Goal: Task Accomplishment & Management: Use online tool/utility

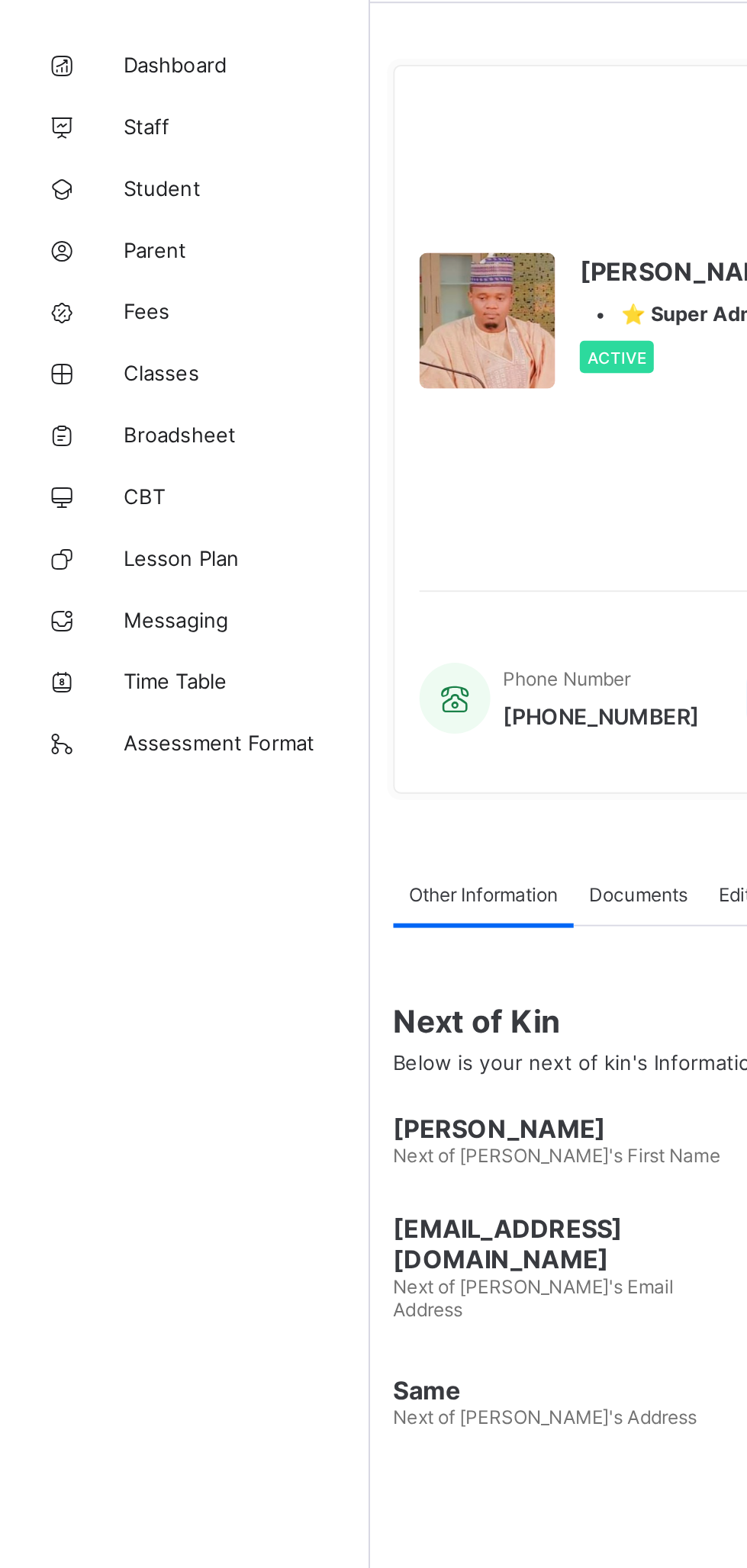
click at [83, 249] on span "Classes" at bounding box center [122, 244] width 122 height 12
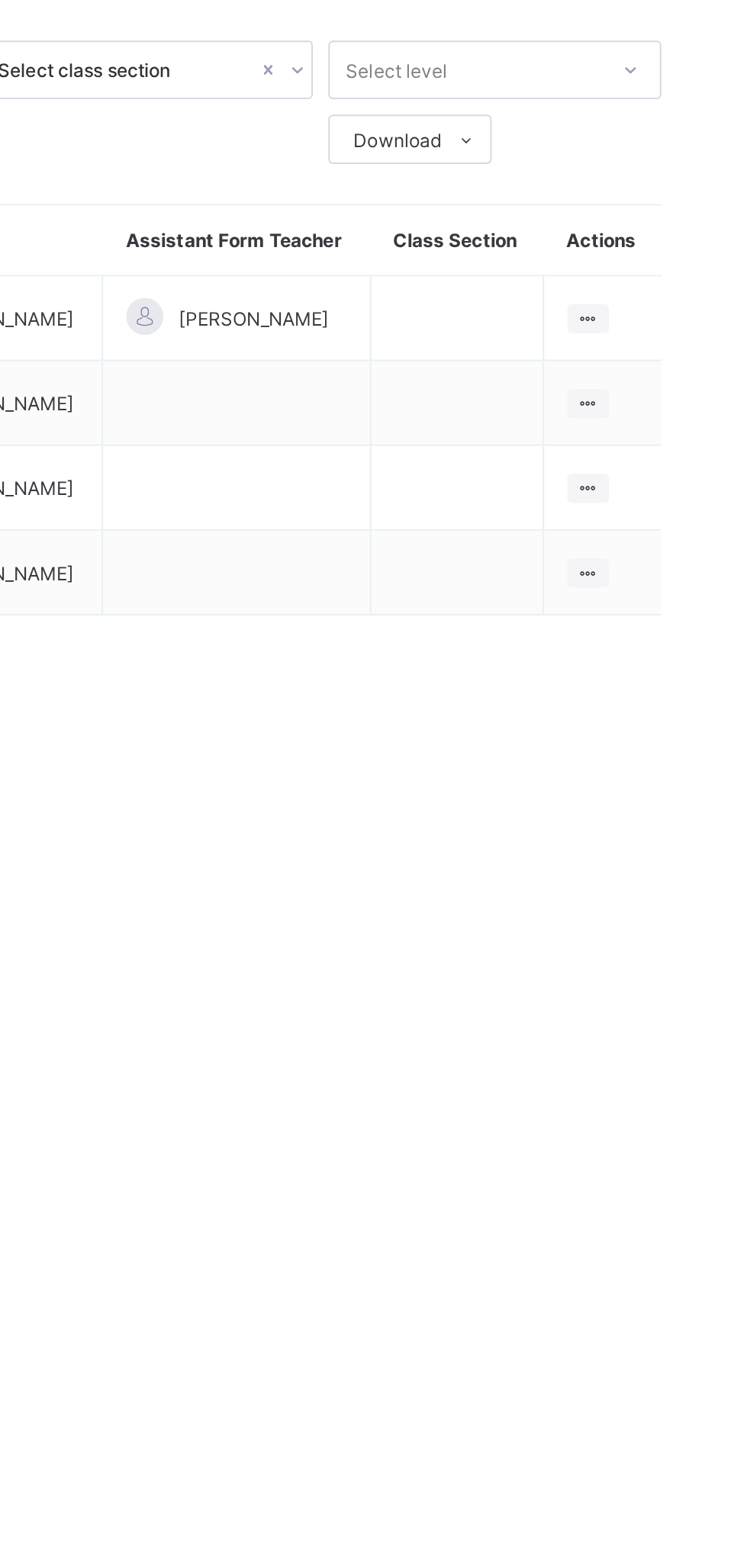
click at [689, 327] on icon at bounding box center [683, 321] width 13 height 11
click at [0, 0] on div "View Class" at bounding box center [0, 0] width 0 height 0
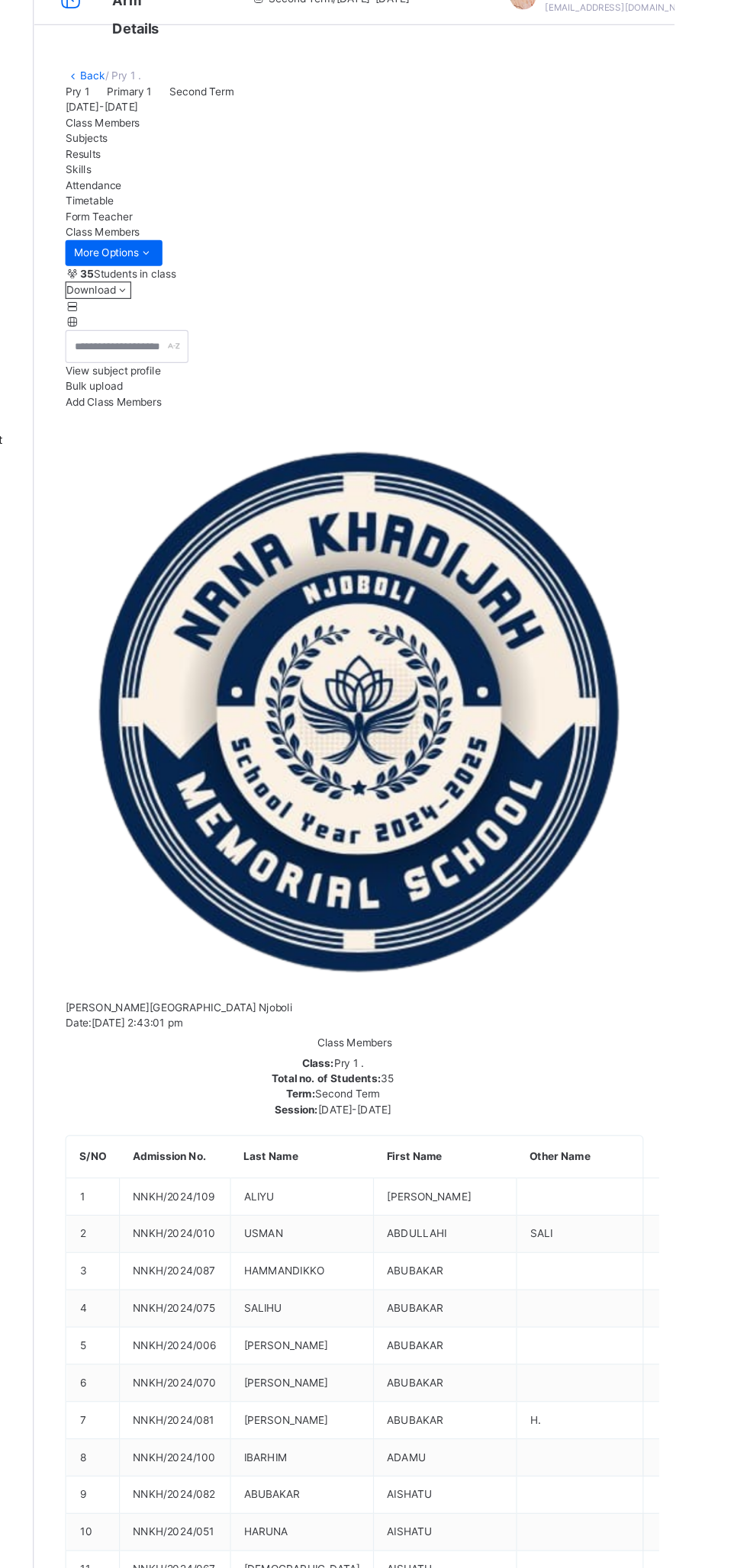
click at [306, 168] on div "Subjects" at bounding box center [465, 160] width 509 height 14
click at [0, 0] on li "Upload/map score sheet" at bounding box center [0, 0] width 0 height 0
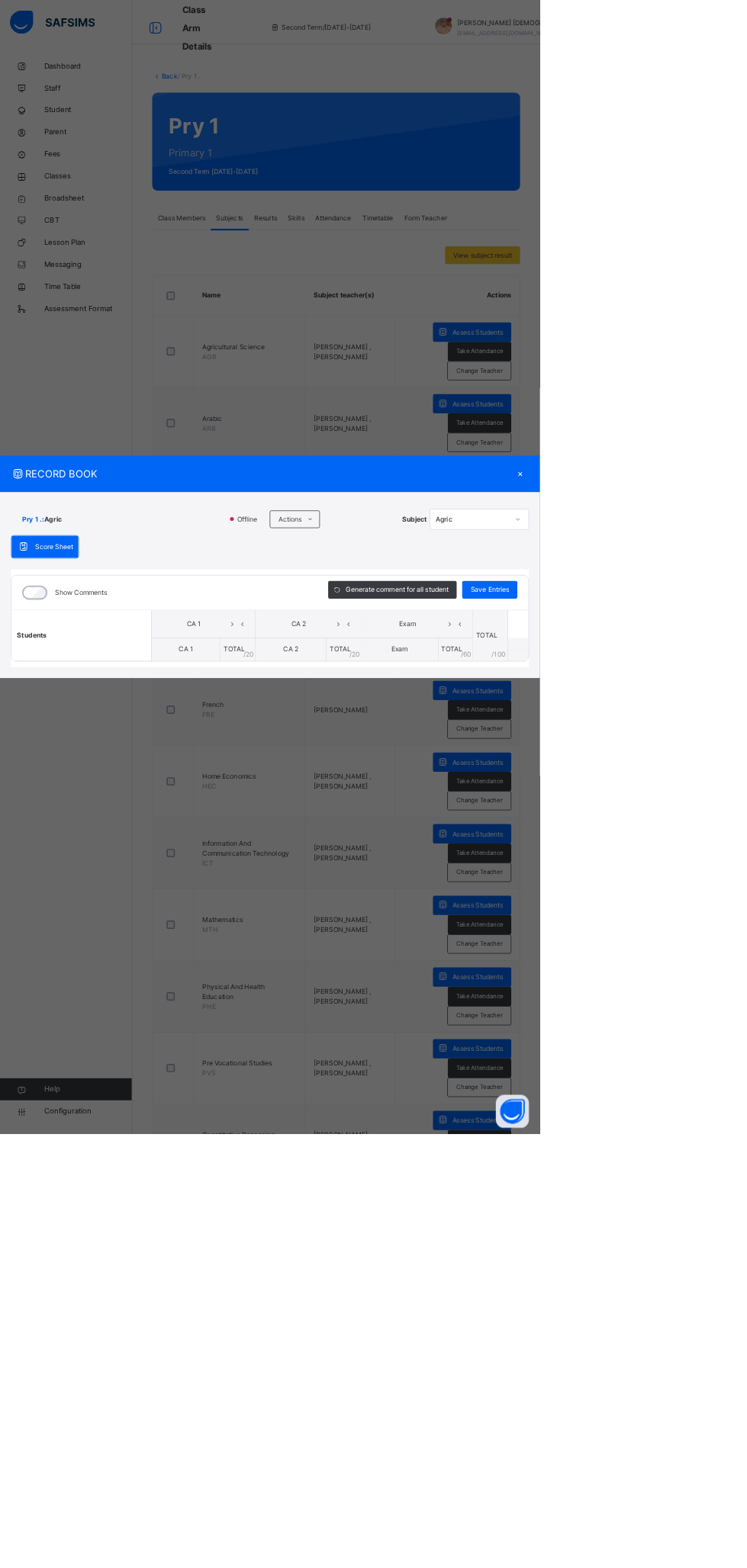
click at [435, 724] on icon at bounding box center [429, 718] width 11 height 12
click at [0, 0] on li "Download Empty Score Sheet" at bounding box center [0, 0] width 0 height 0
click at [0, 0] on li "Upload/map score sheet" at bounding box center [0, 0] width 0 height 0
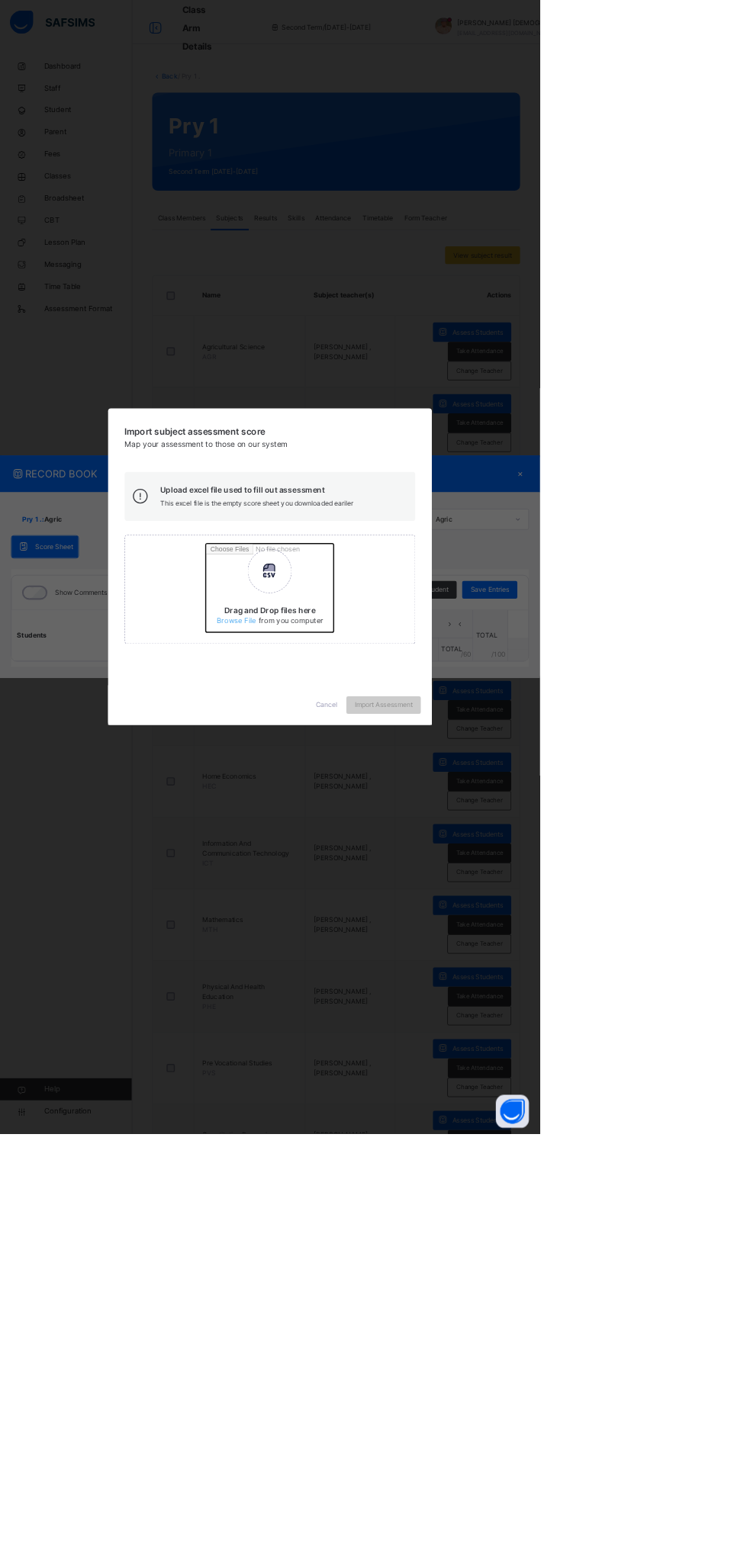
click at [480, 886] on input "Drag and Drop files here Select your Excel file Browse file Maximum size 2.5mb" at bounding box center [484, 818] width 400 height 134
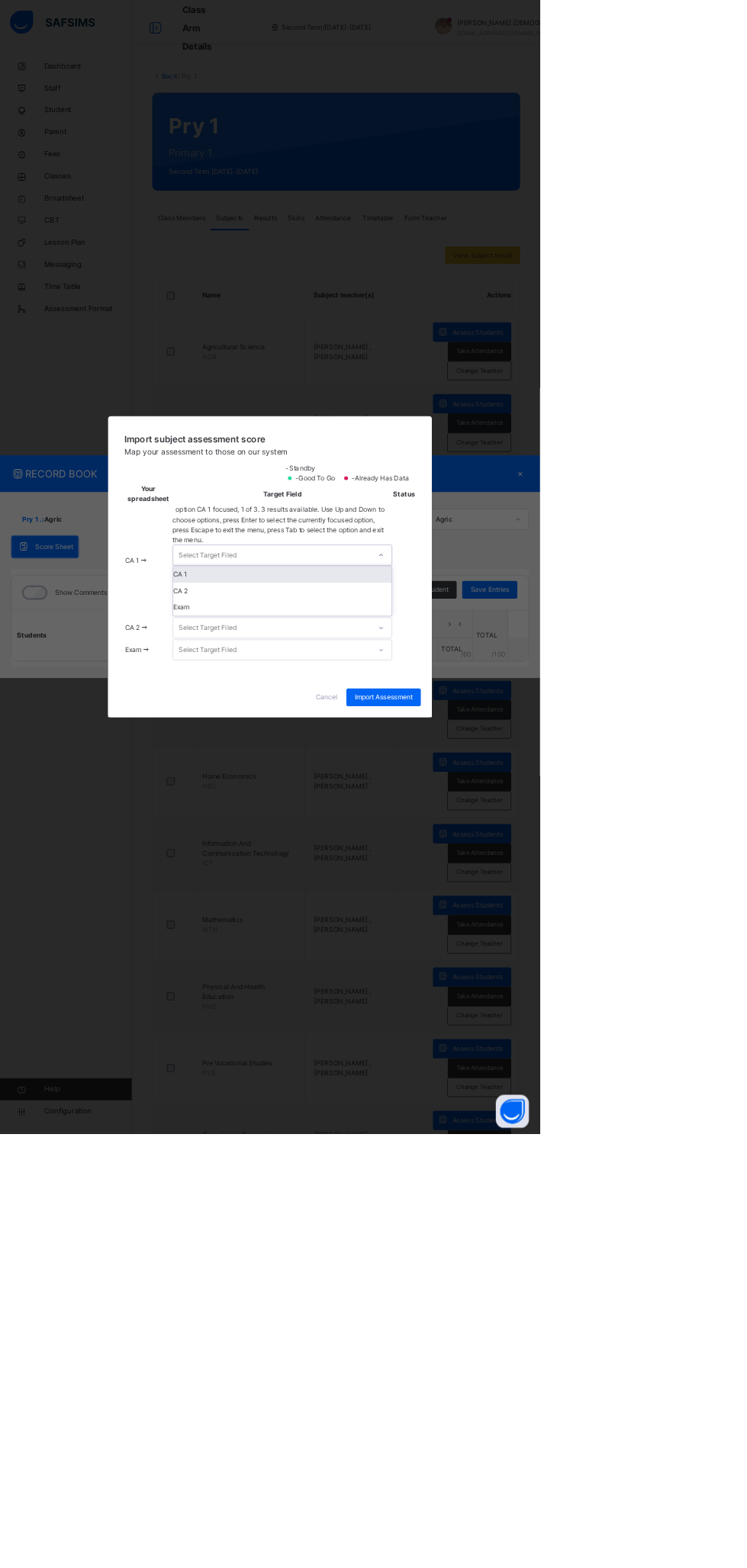
click at [327, 783] on div "Select Target Filed" at bounding box center [287, 768] width 80 height 29
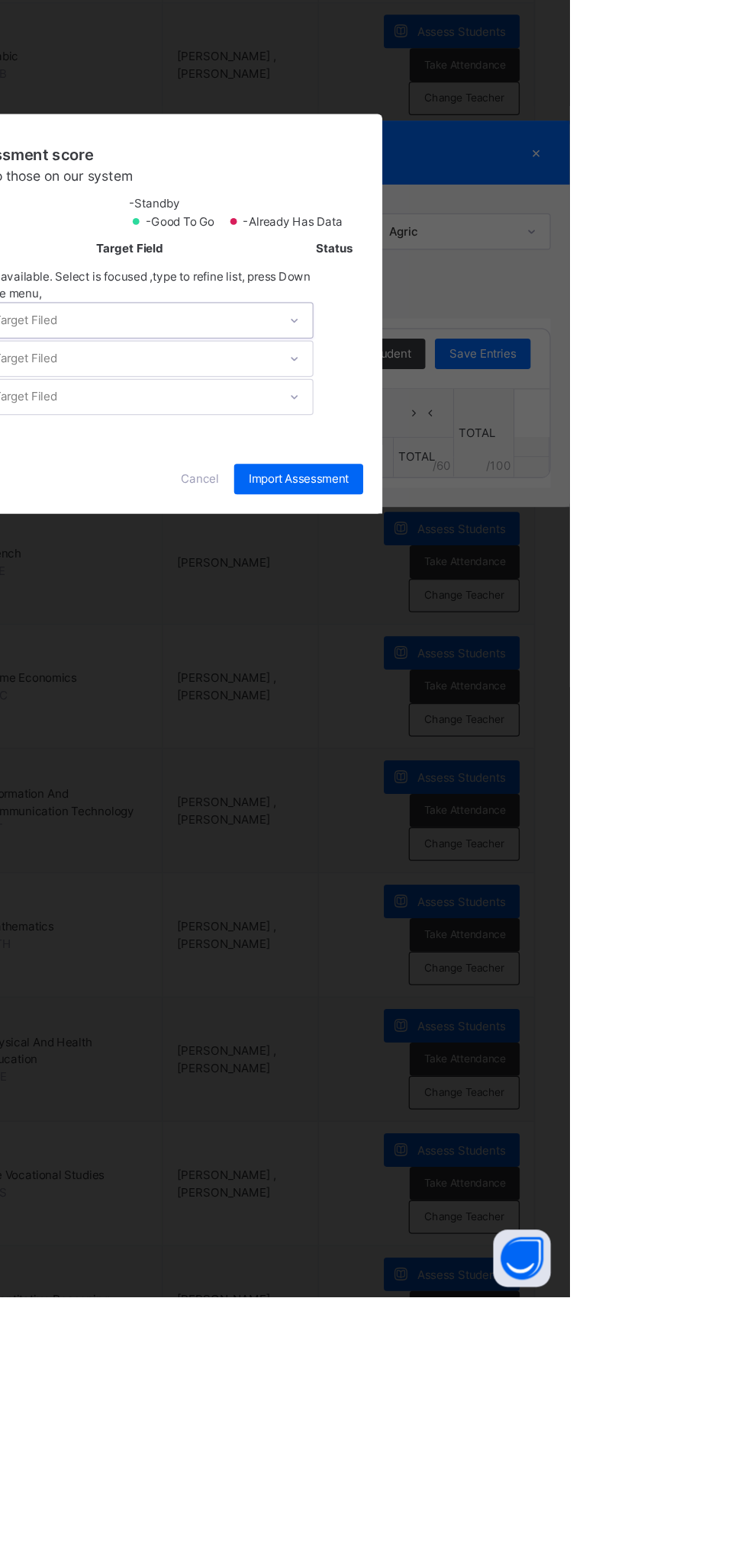
click at [597, 889] on div "Import subject assessment score Map your assessment to those on our system -Sta…" at bounding box center [373, 757] width 448 height 264
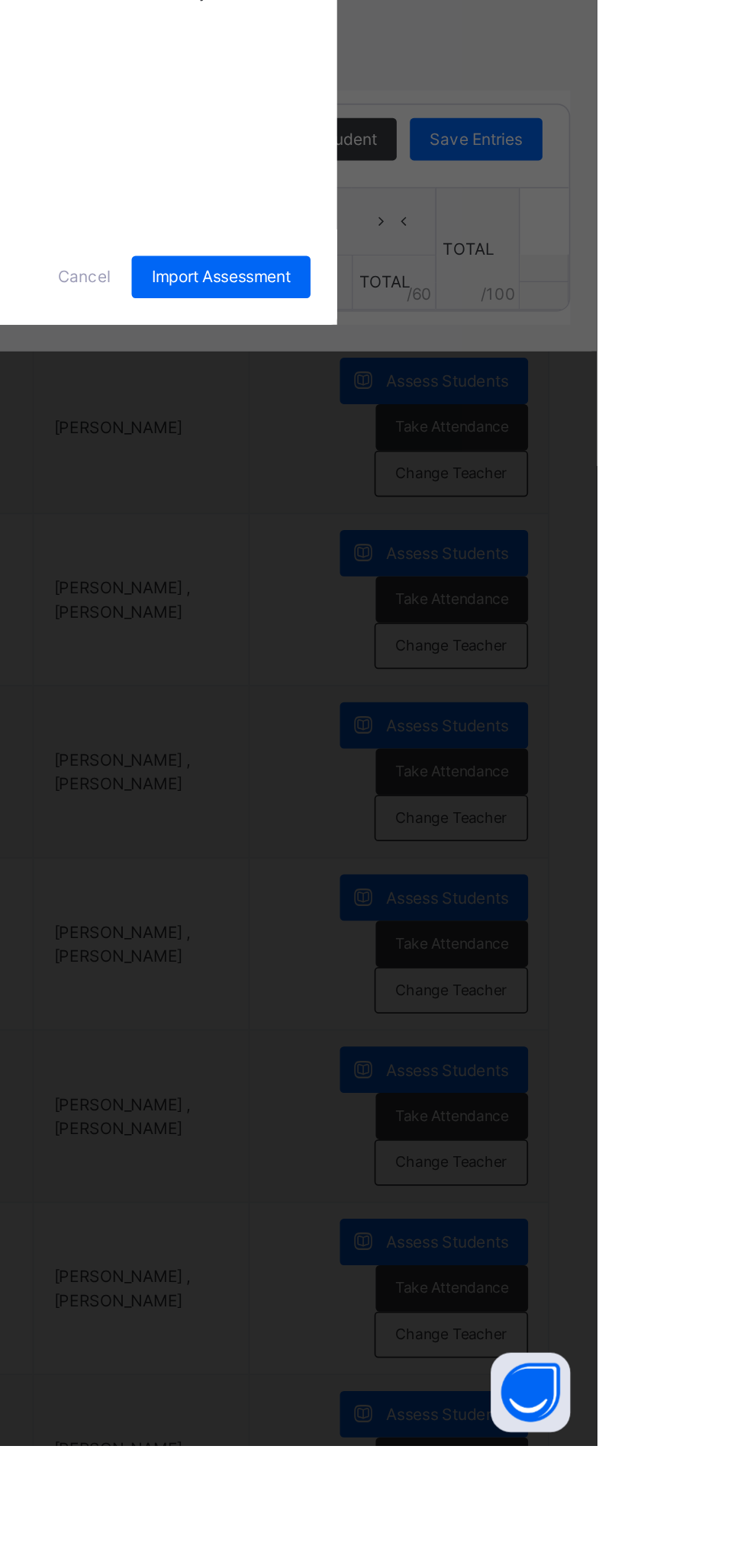
click at [291, 784] on div "Select Target Filed" at bounding box center [277, 769] width 28 height 29
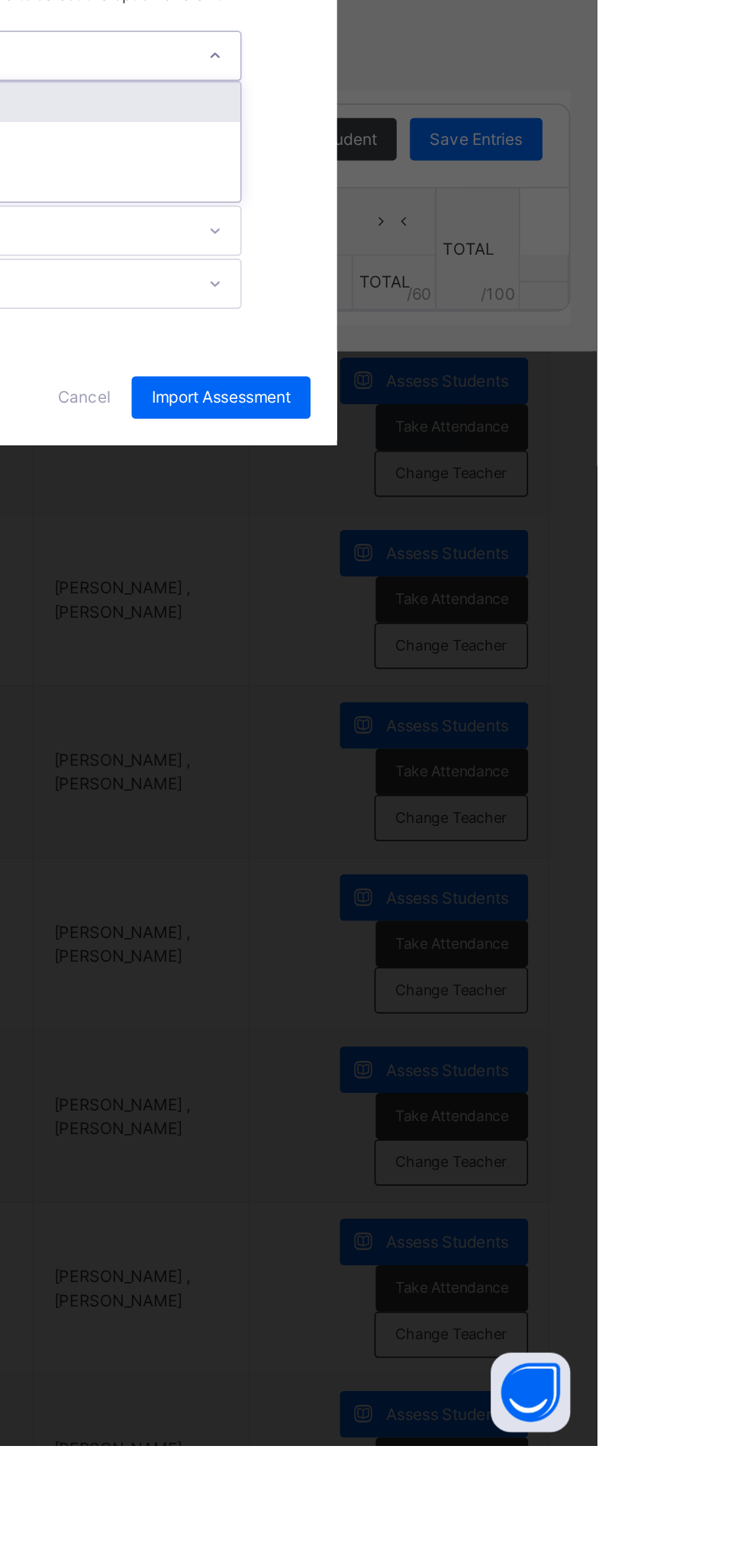
click at [513, 782] on div "Select Target Filed" at bounding box center [376, 768] width 273 height 28
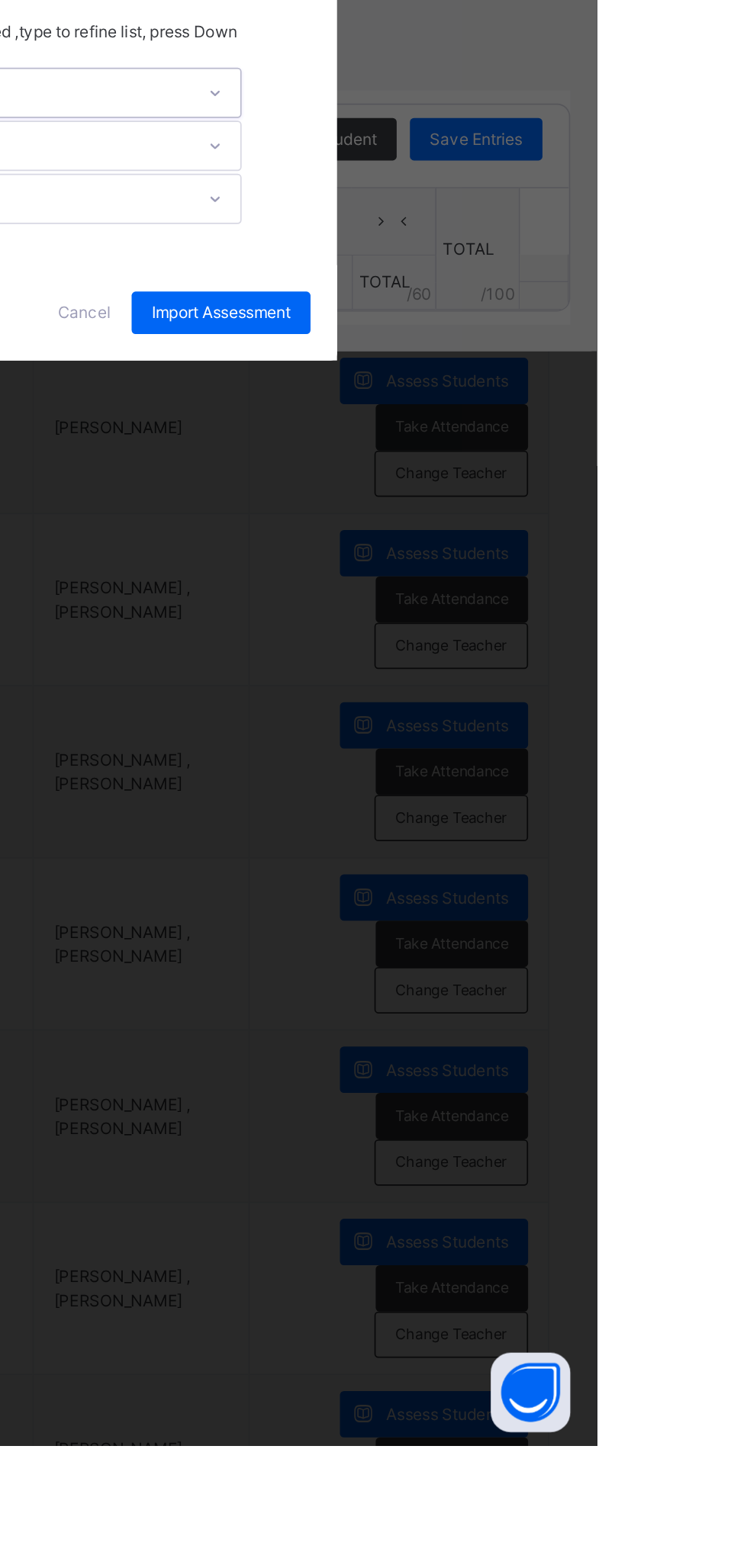
click at [513, 803] on div "Select Target Filed" at bounding box center [382, 789] width 263 height 28
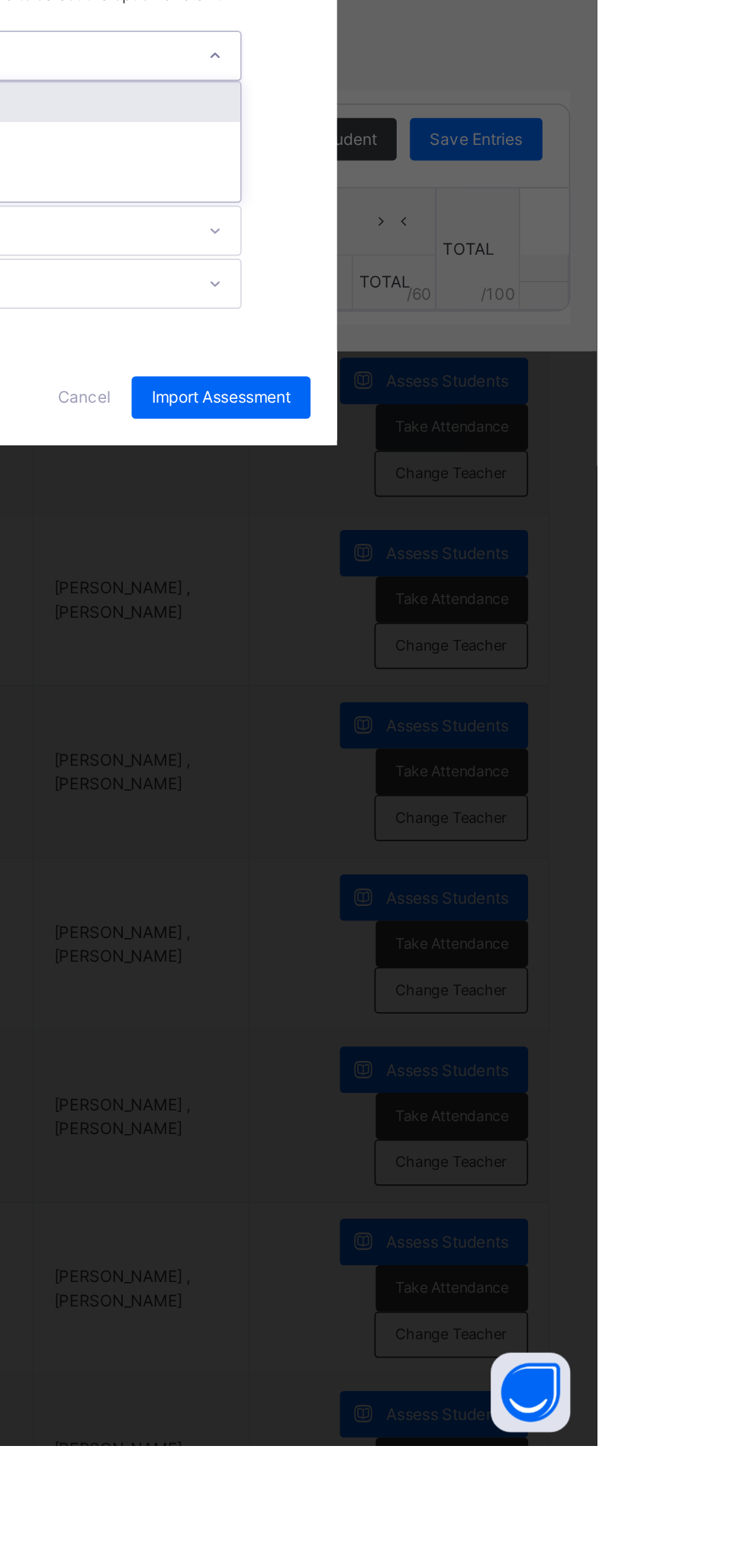
click at [540, 780] on div at bounding box center [527, 768] width 26 height 24
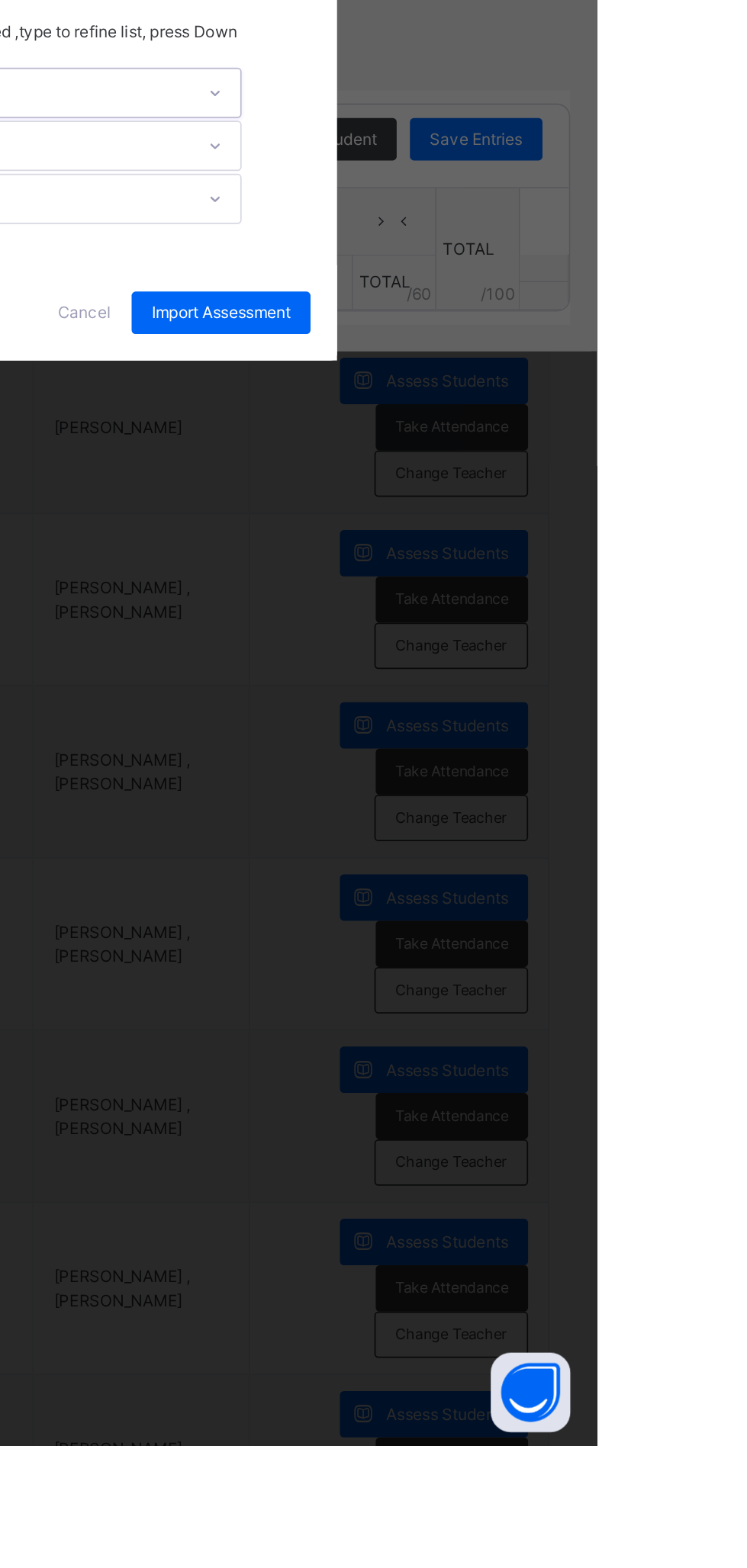
click at [338, 804] on div "Select Target Filed" at bounding box center [297, 789] width 80 height 29
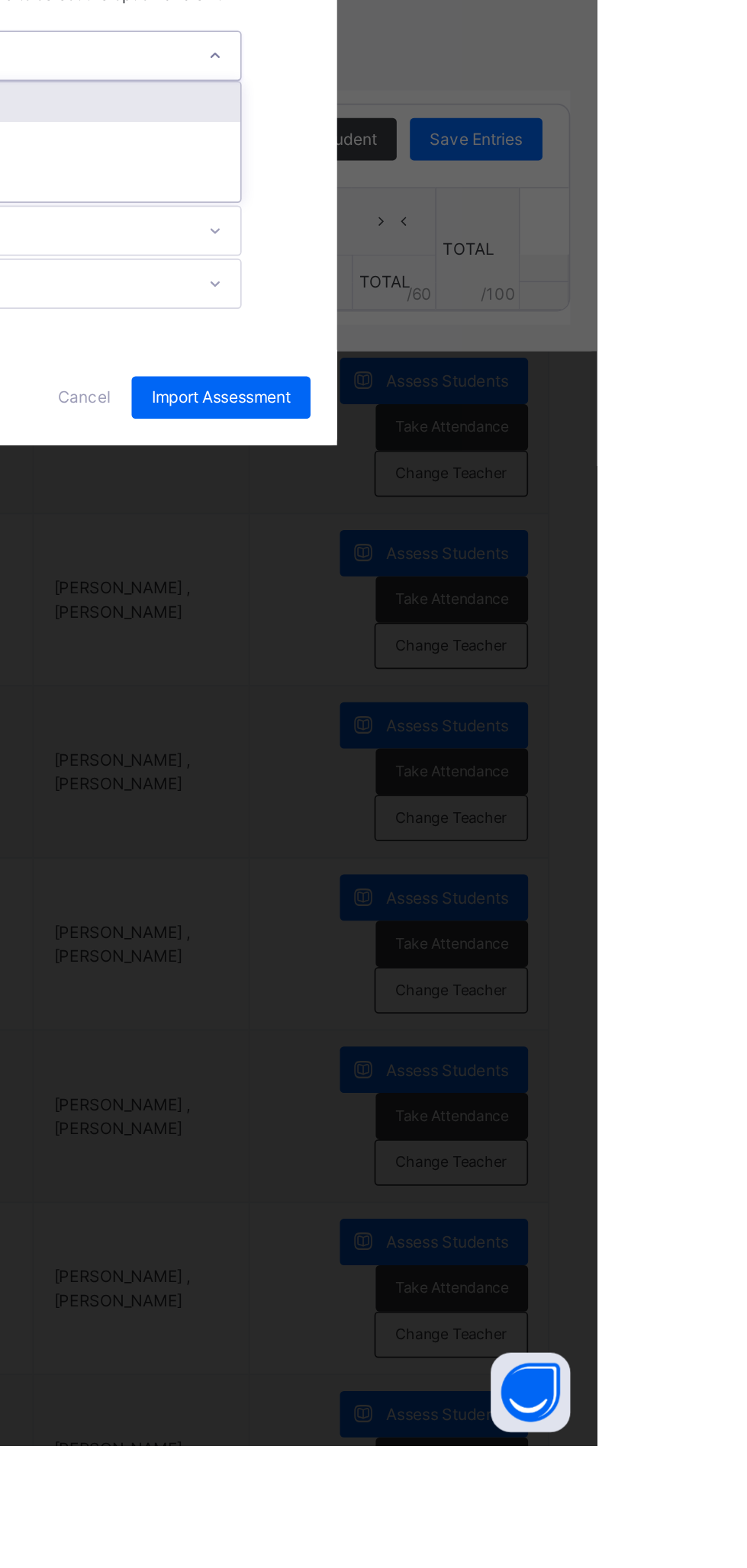
click at [540, 780] on div at bounding box center [527, 768] width 26 height 24
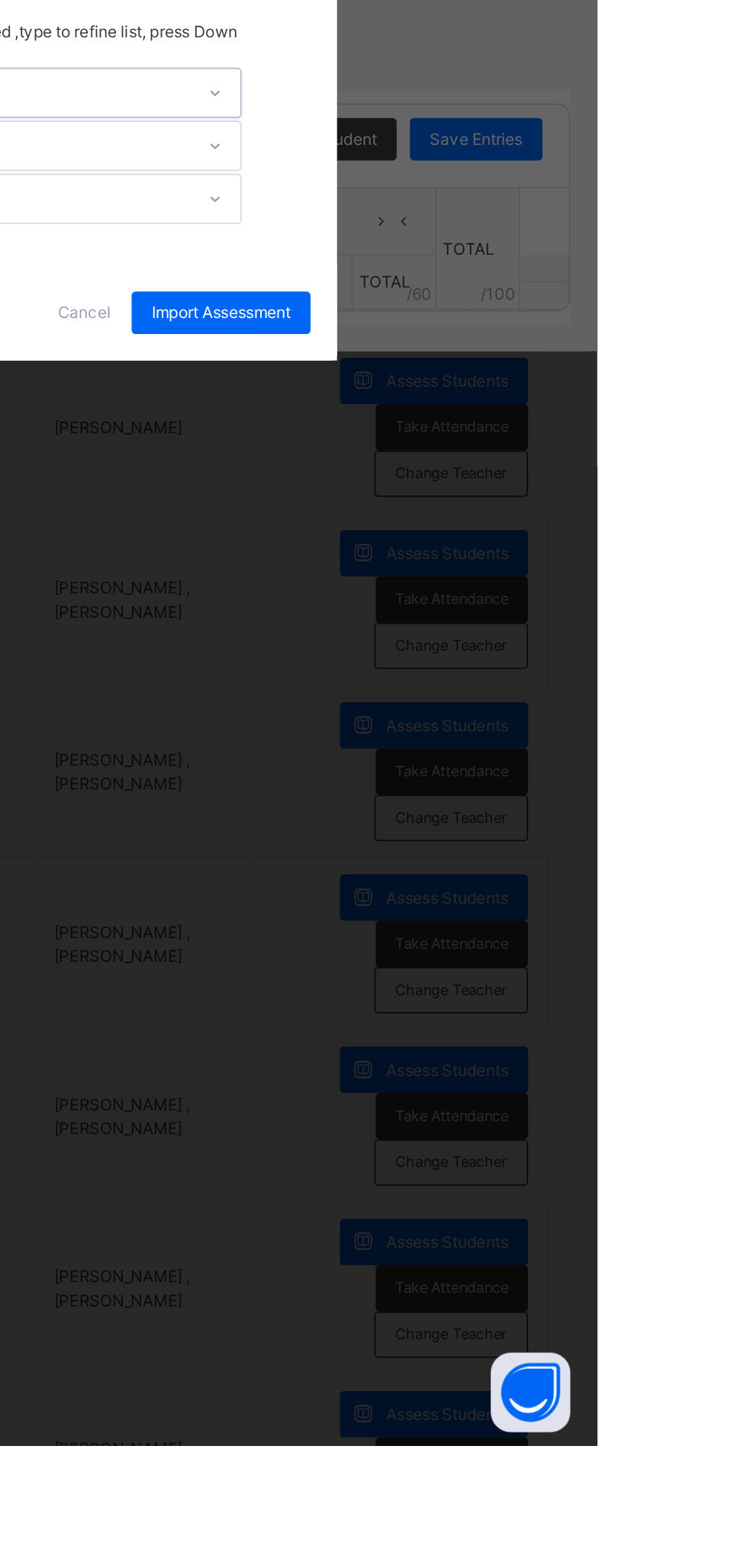
click at [338, 804] on div "Select Target Filed" at bounding box center [297, 789] width 80 height 29
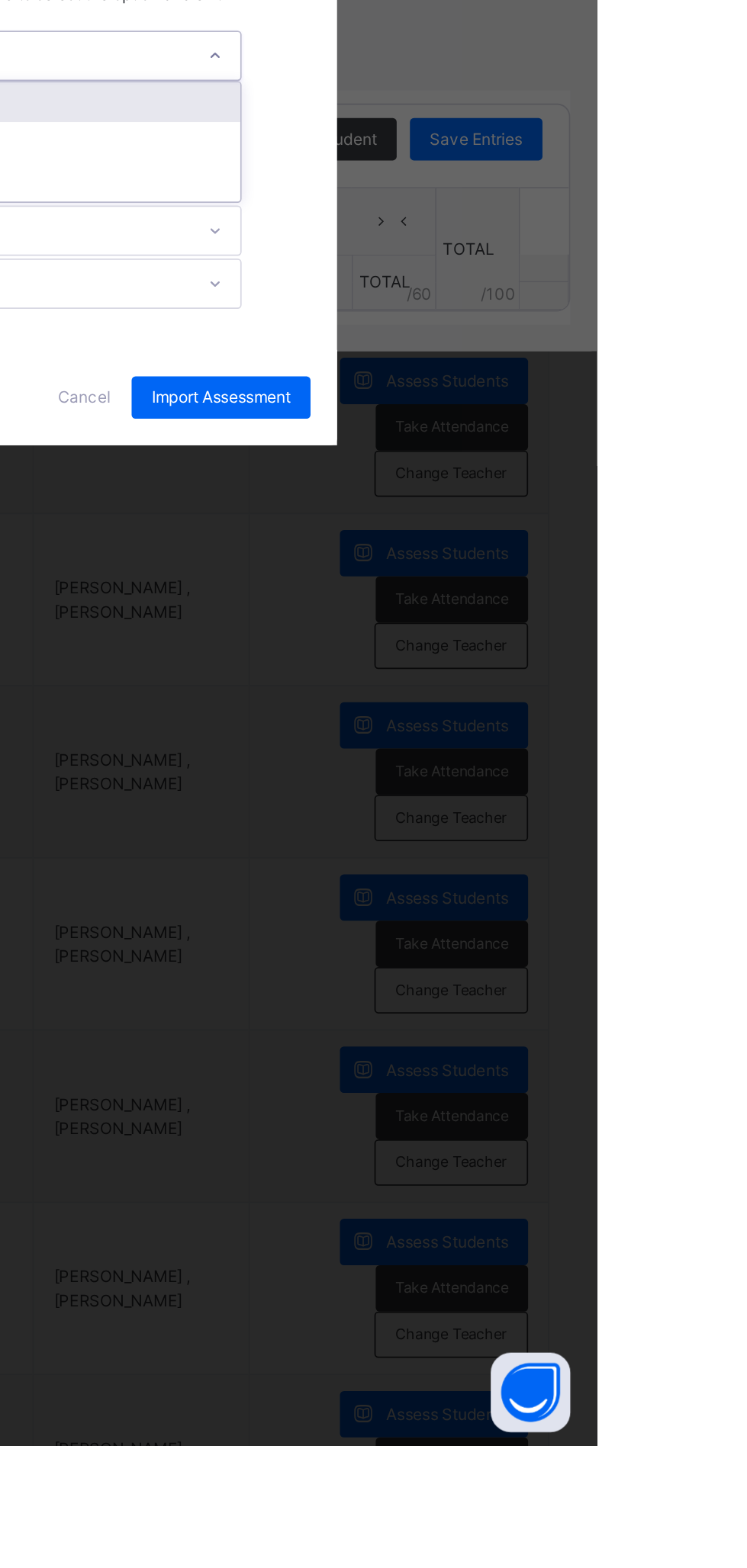
click at [327, 783] on div "Select Target Filed" at bounding box center [287, 768] width 80 height 29
click at [513, 782] on div "Select Target Filed" at bounding box center [376, 768] width 273 height 28
click at [327, 783] on div "Select Target Filed" at bounding box center [287, 768] width 80 height 29
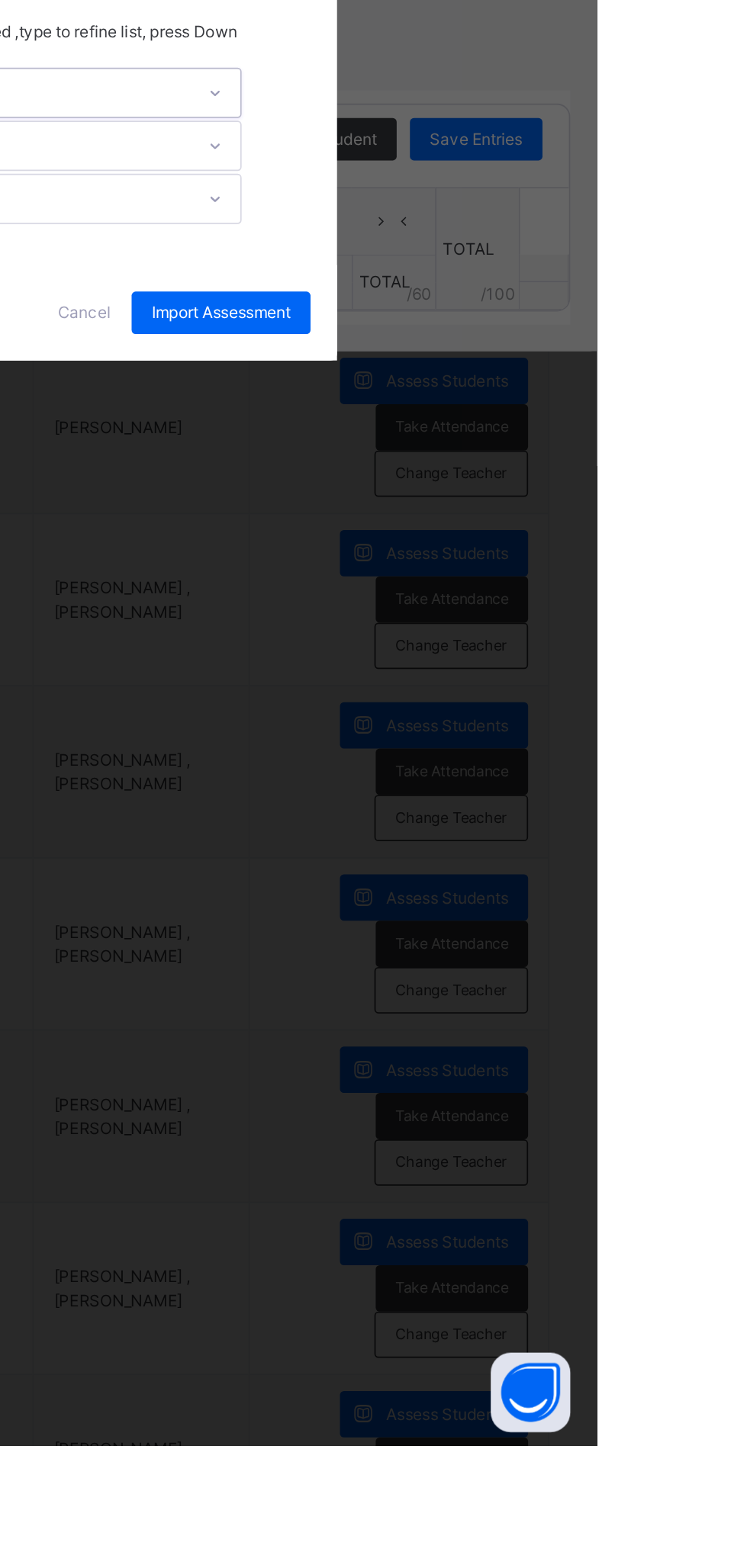
click at [338, 835] on div "Select Target Filed" at bounding box center [297, 820] width 80 height 29
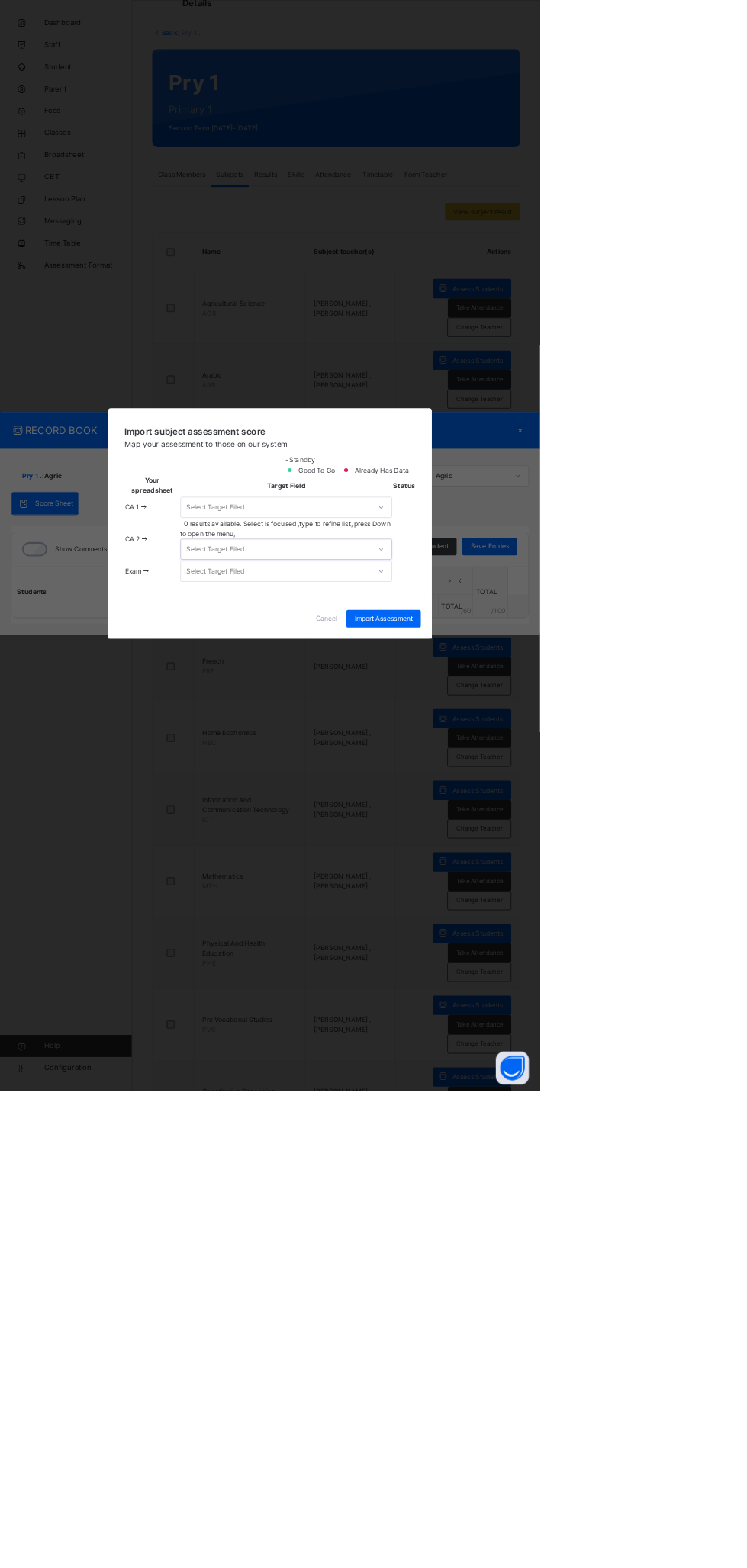
click at [434, 889] on div "Import subject assessment score Map your assessment to those on our system -Sta…" at bounding box center [373, 757] width 448 height 264
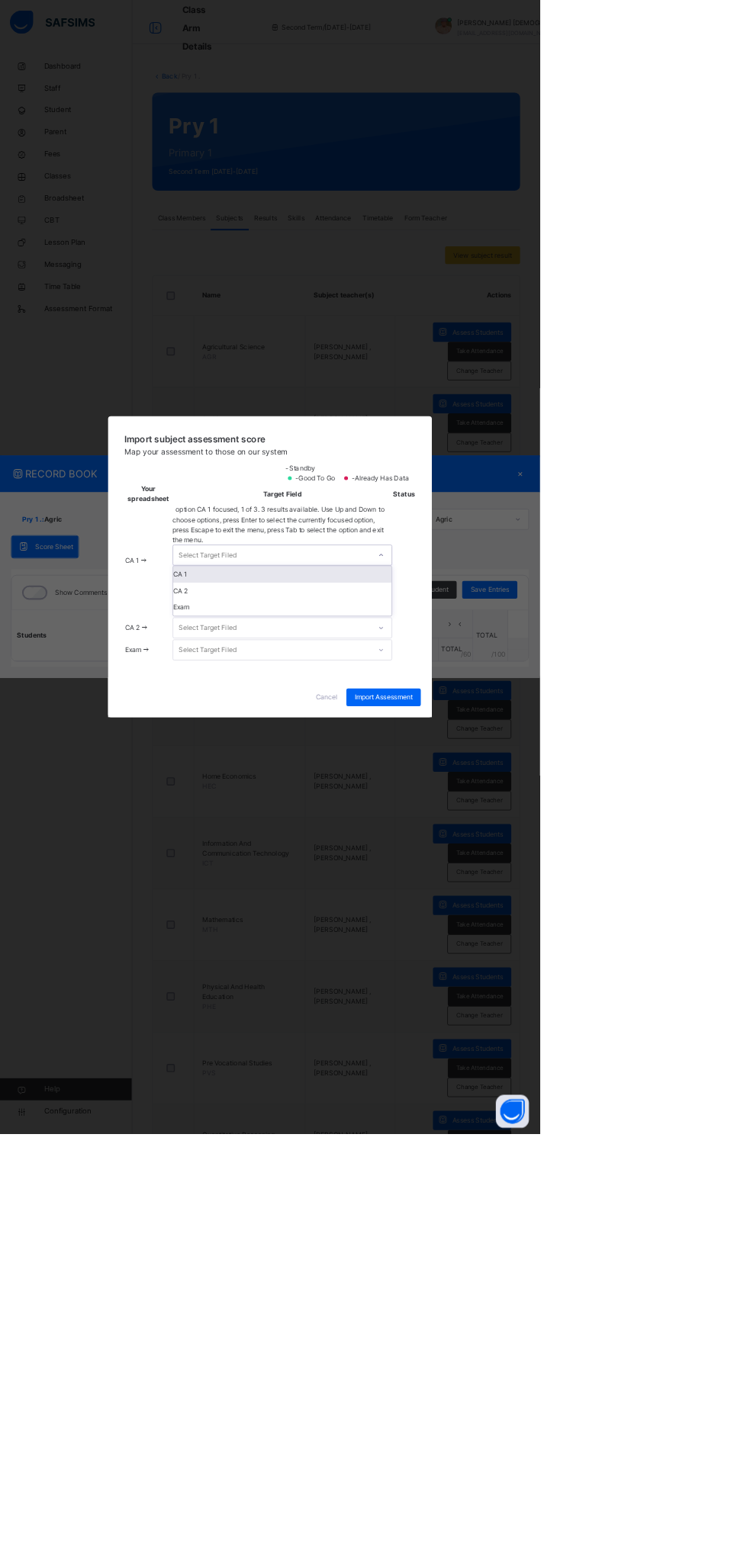
click at [541, 806] on div "CA 1" at bounding box center [391, 795] width 302 height 23
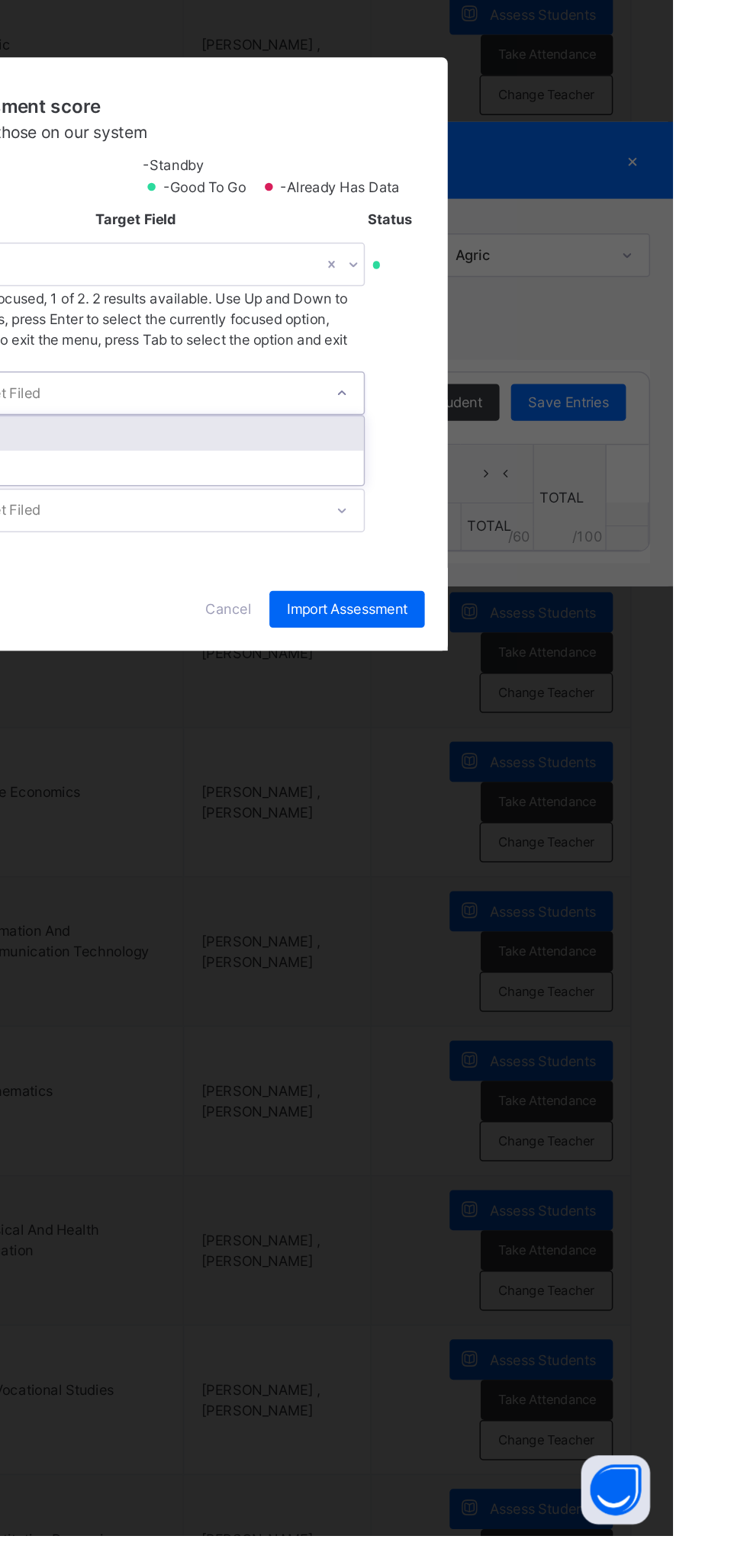
click at [541, 848] on div "CA 2" at bounding box center [391, 836] width 302 height 23
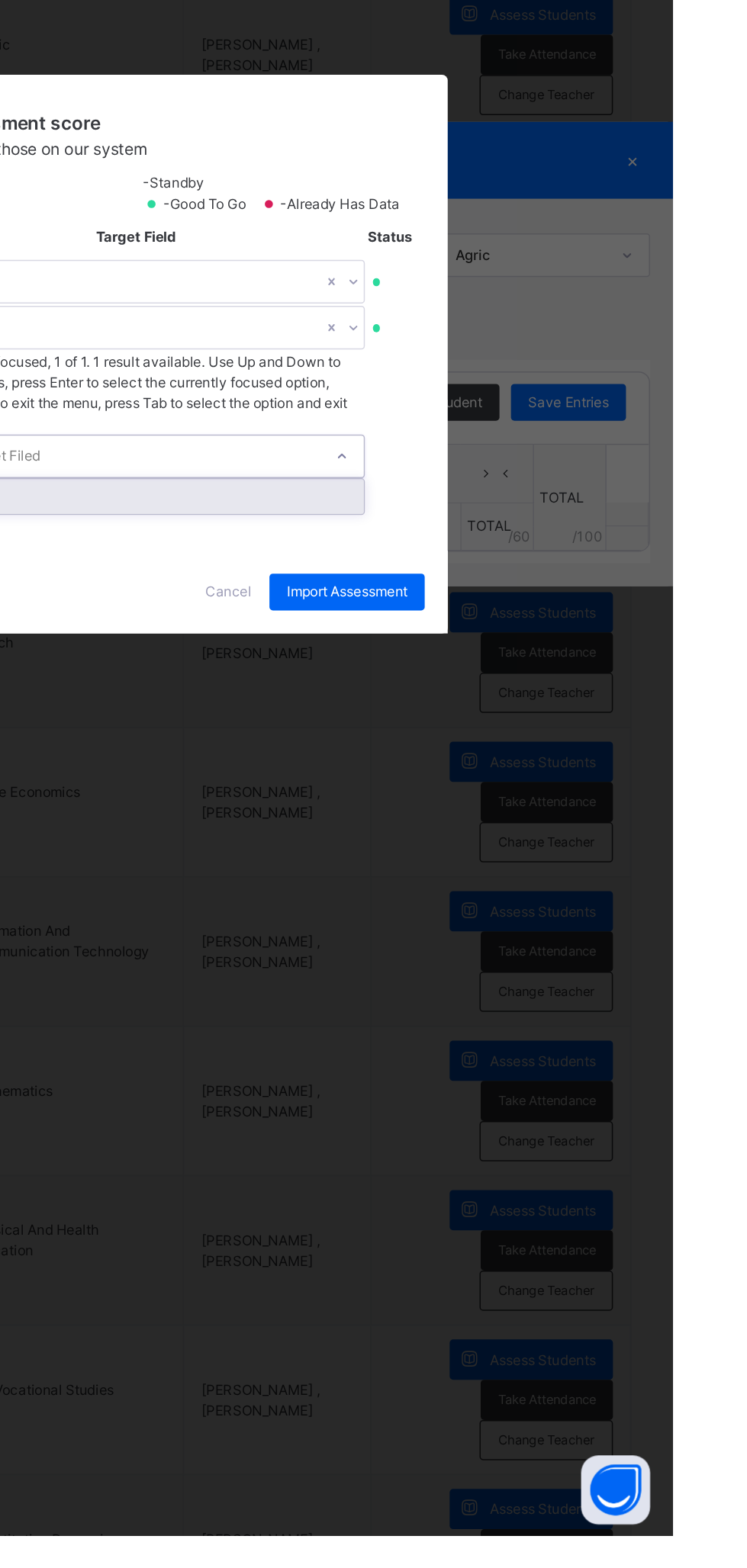
click at [541, 890] on div "Exam" at bounding box center [391, 878] width 302 height 23
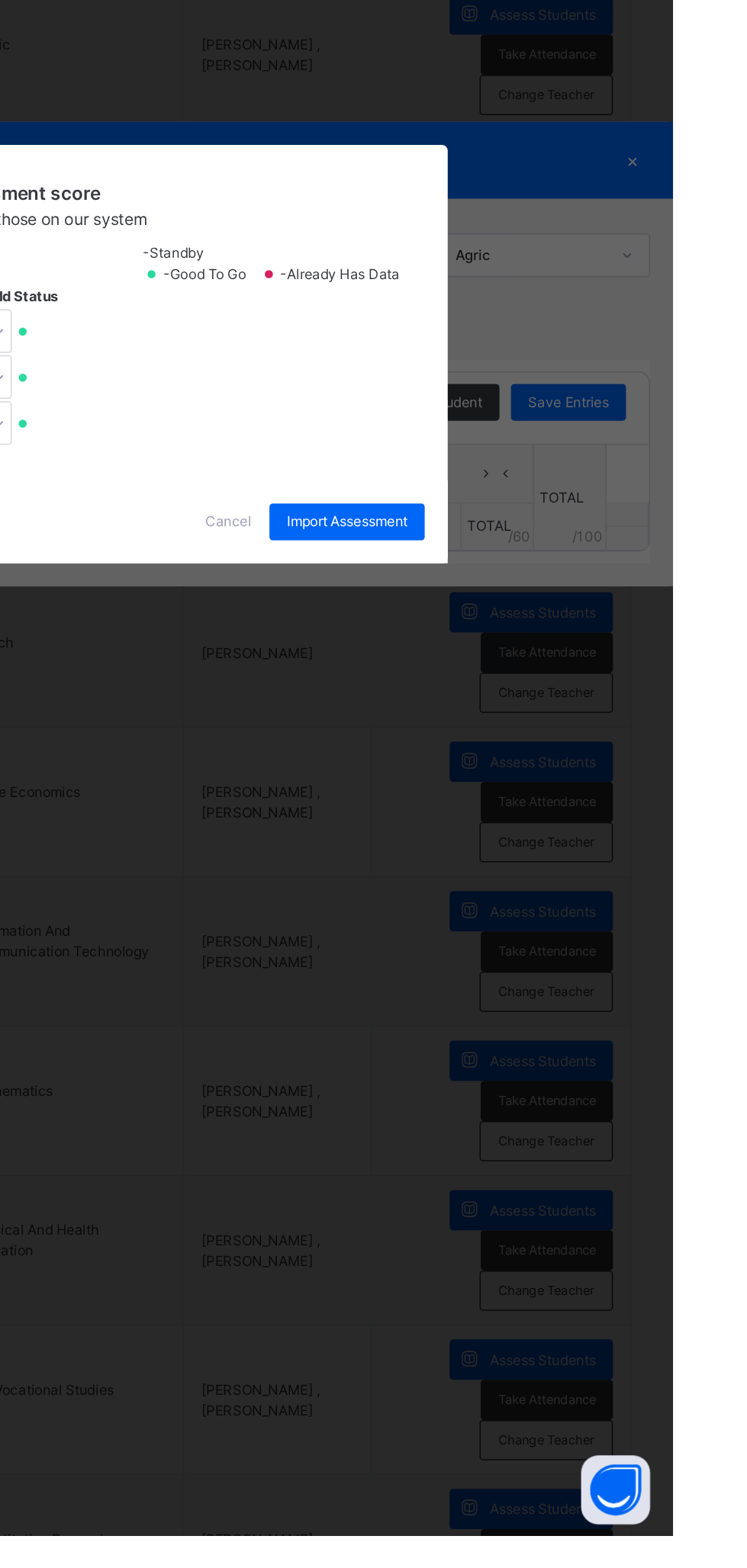
click at [582, 908] on div "Import Assessment" at bounding box center [530, 895] width 103 height 24
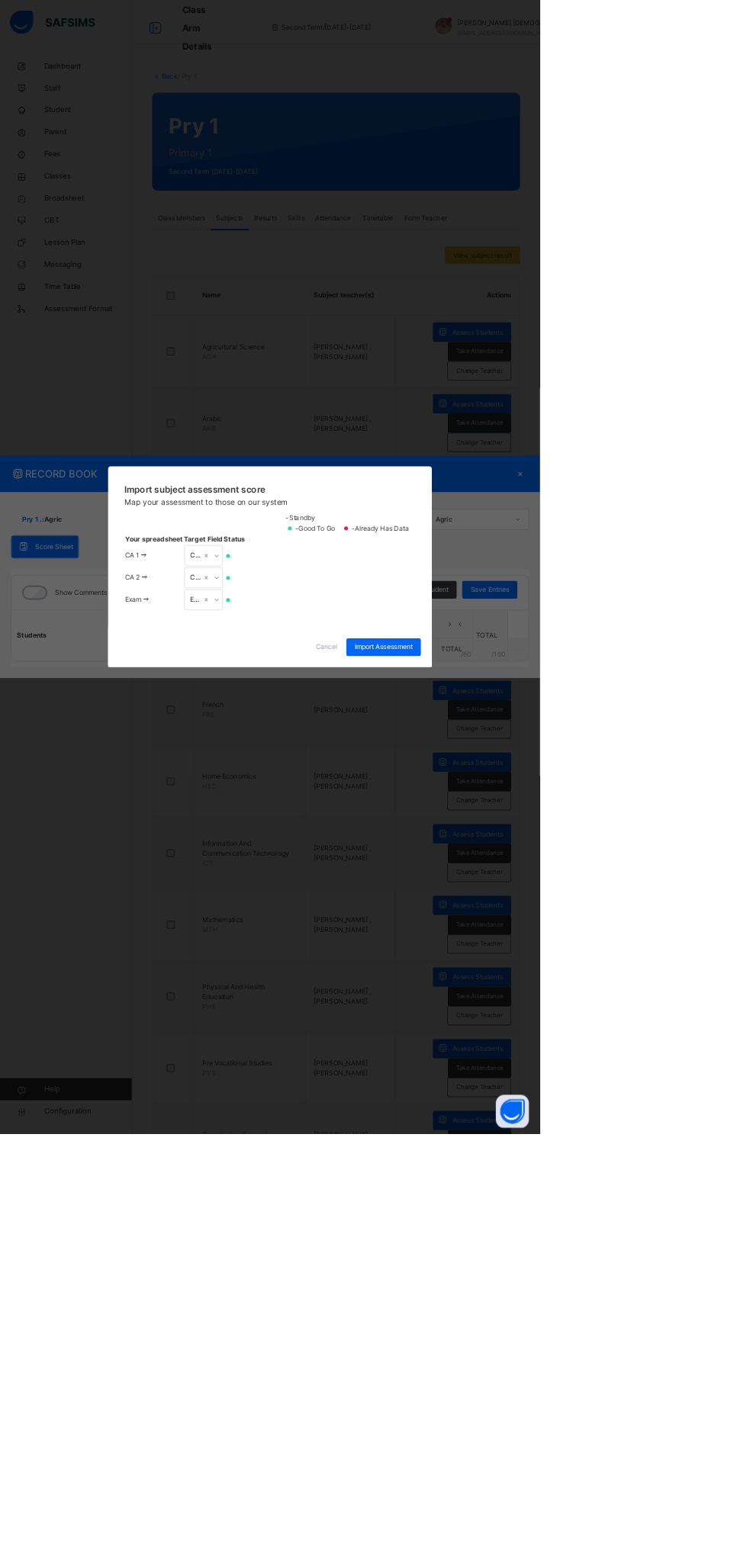
click at [467, 903] on span "Cancel" at bounding box center [451, 895] width 31 height 14
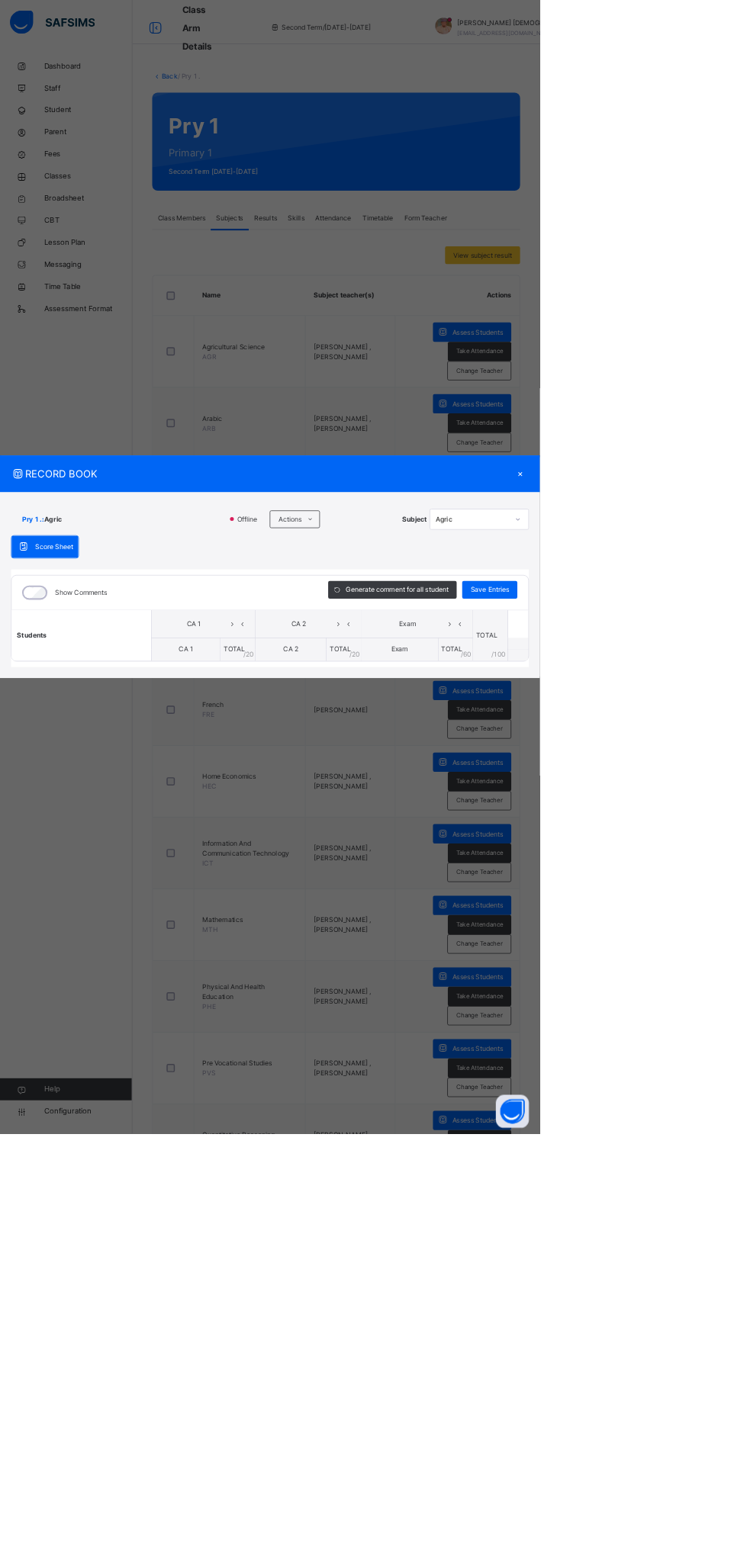
click at [732, 666] on div "×" at bounding box center [719, 655] width 23 height 20
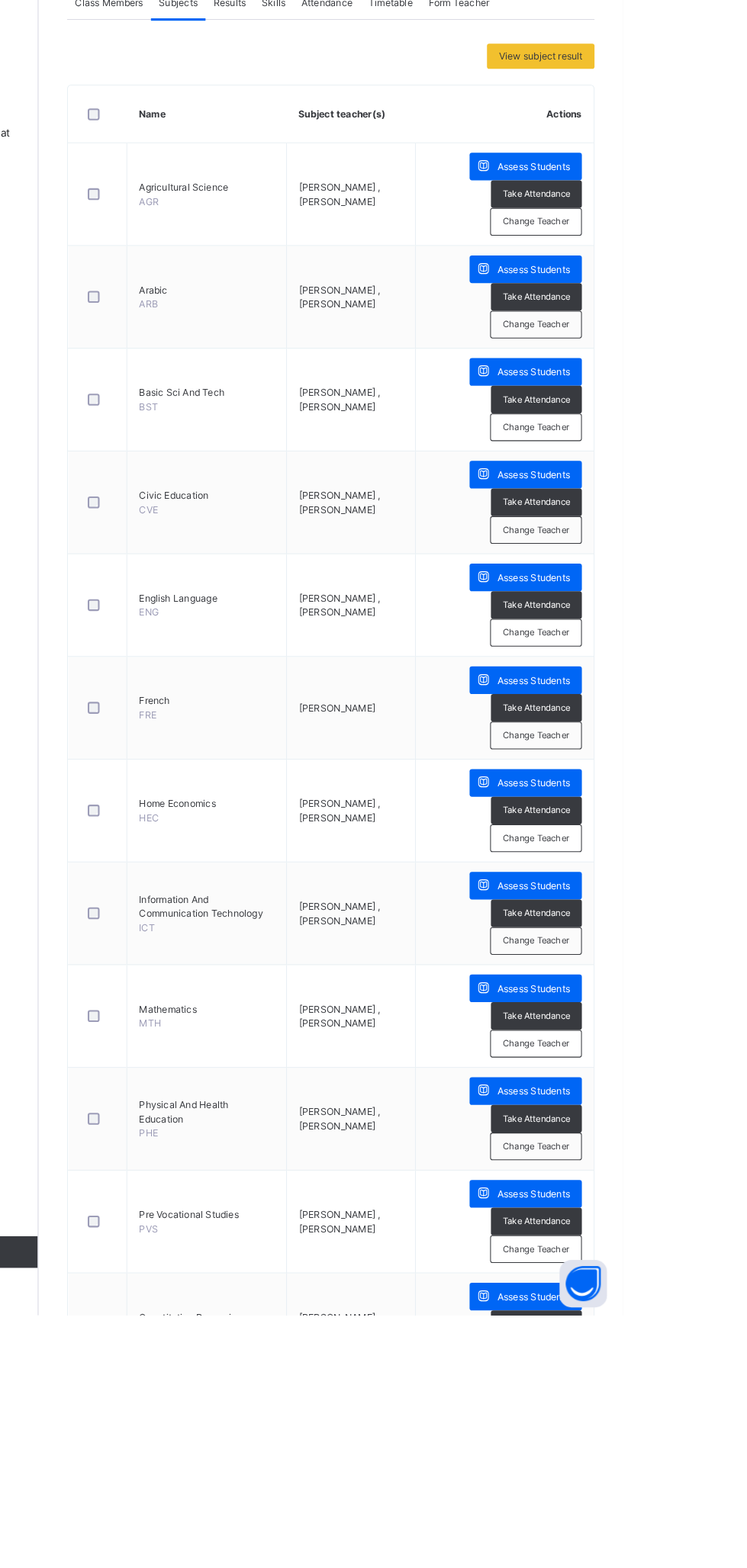
click at [630, 465] on div "Assess Students" at bounding box center [653, 459] width 109 height 27
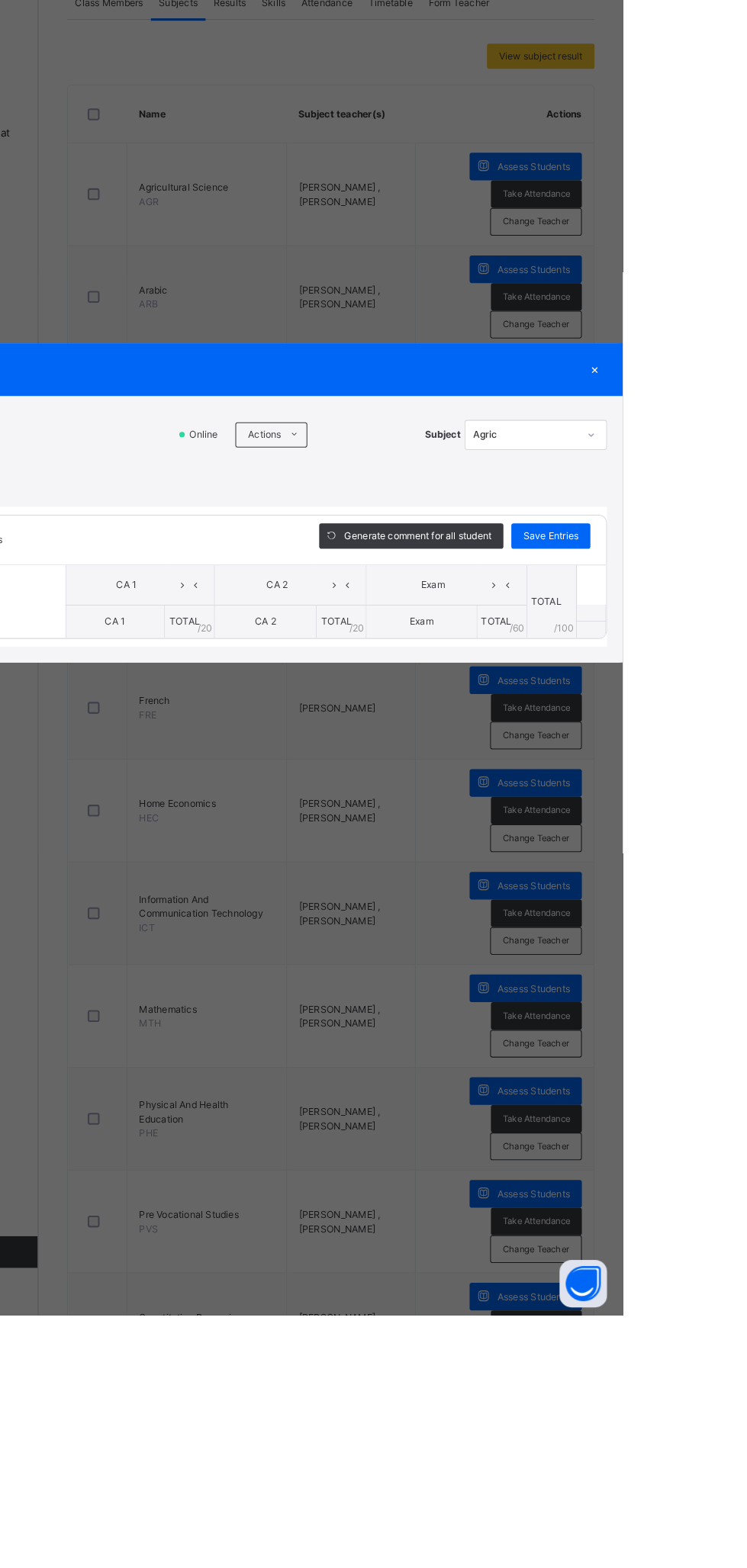
click at [435, 724] on icon at bounding box center [429, 718] width 11 height 12
click at [0, 0] on li "Upload/map score sheet" at bounding box center [0, 0] width 0 height 0
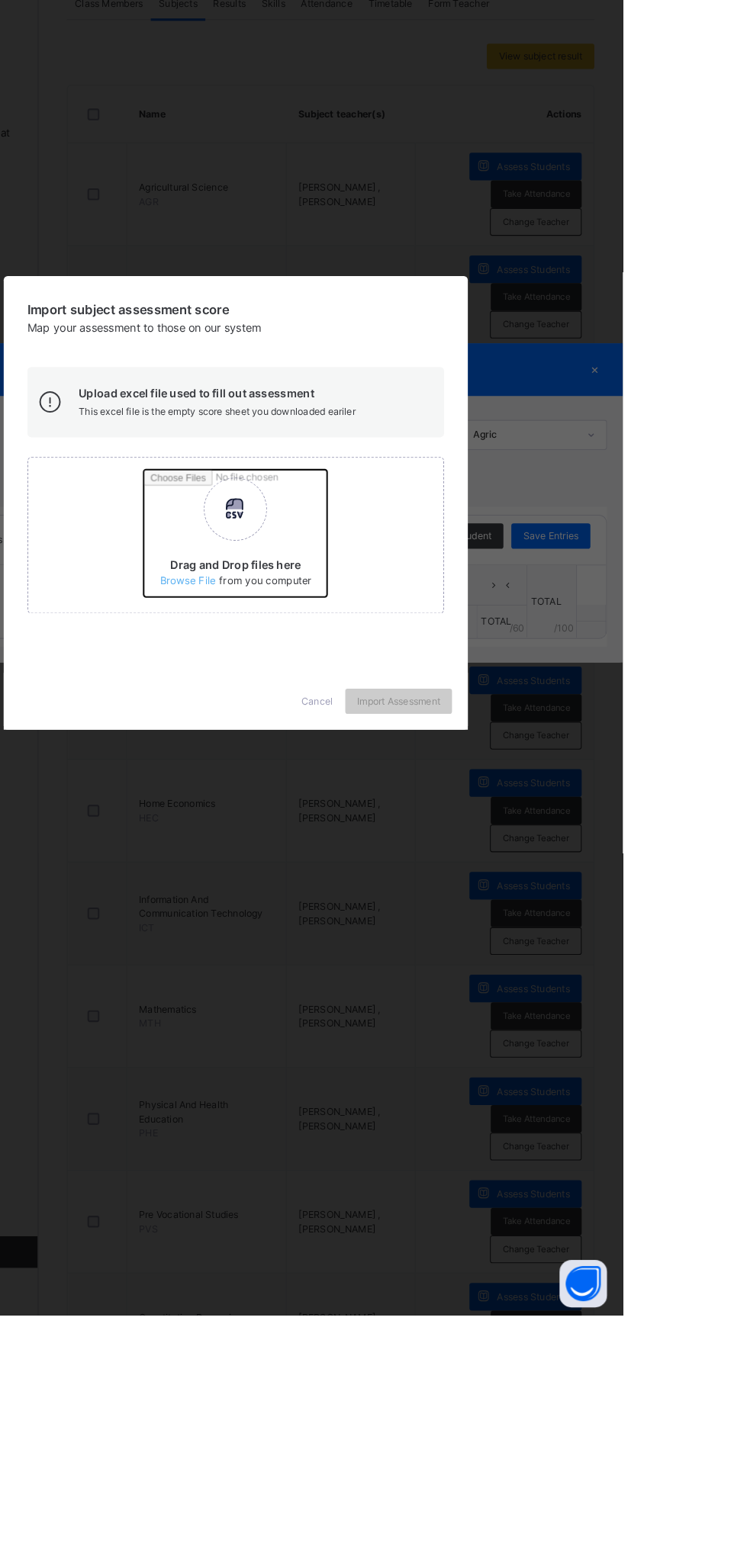
click at [477, 886] on input "Drag and Drop files here Select your Excel file Browse file Maximum size 2.5mb" at bounding box center [484, 818] width 400 height 134
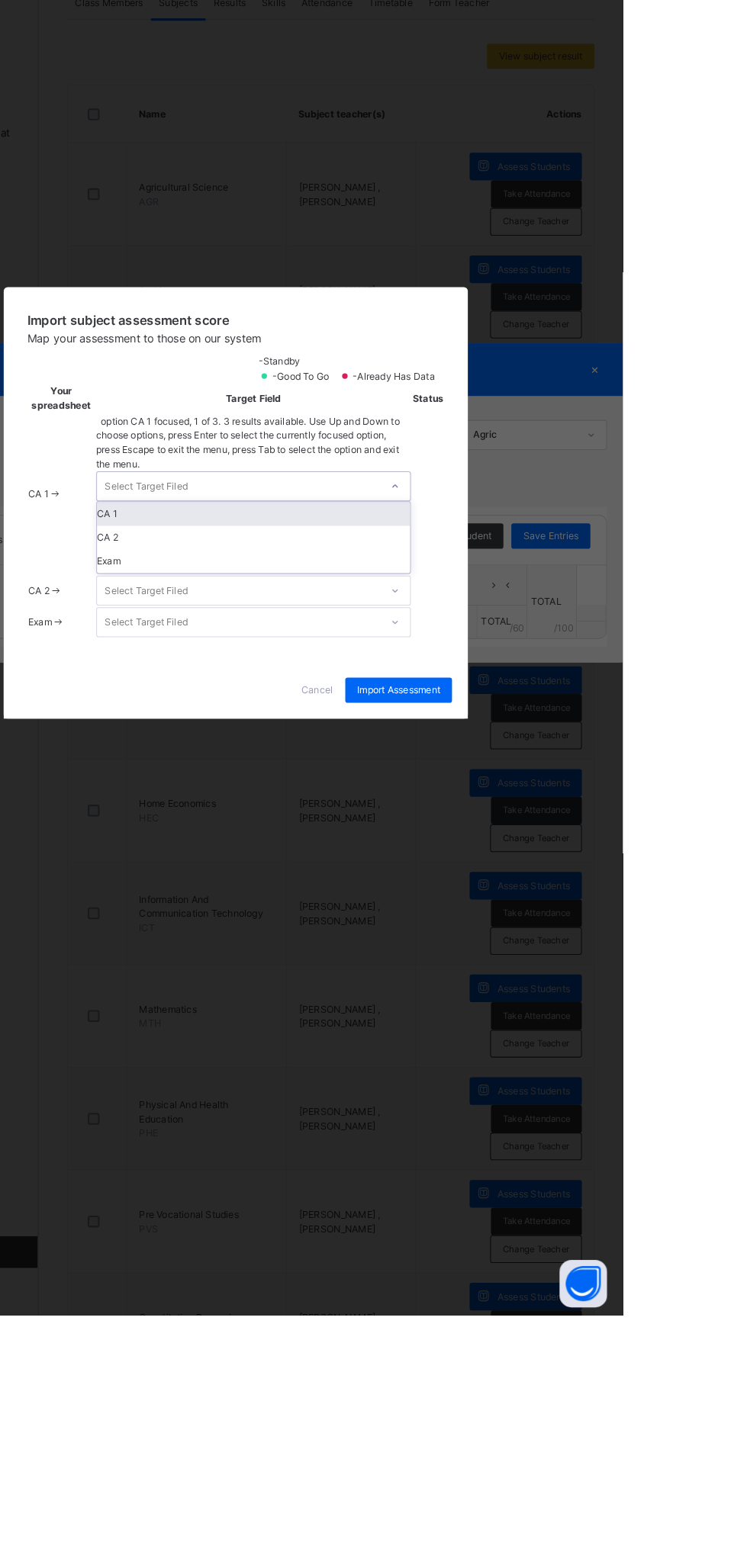
click at [541, 806] on div "CA 1" at bounding box center [391, 795] width 302 height 23
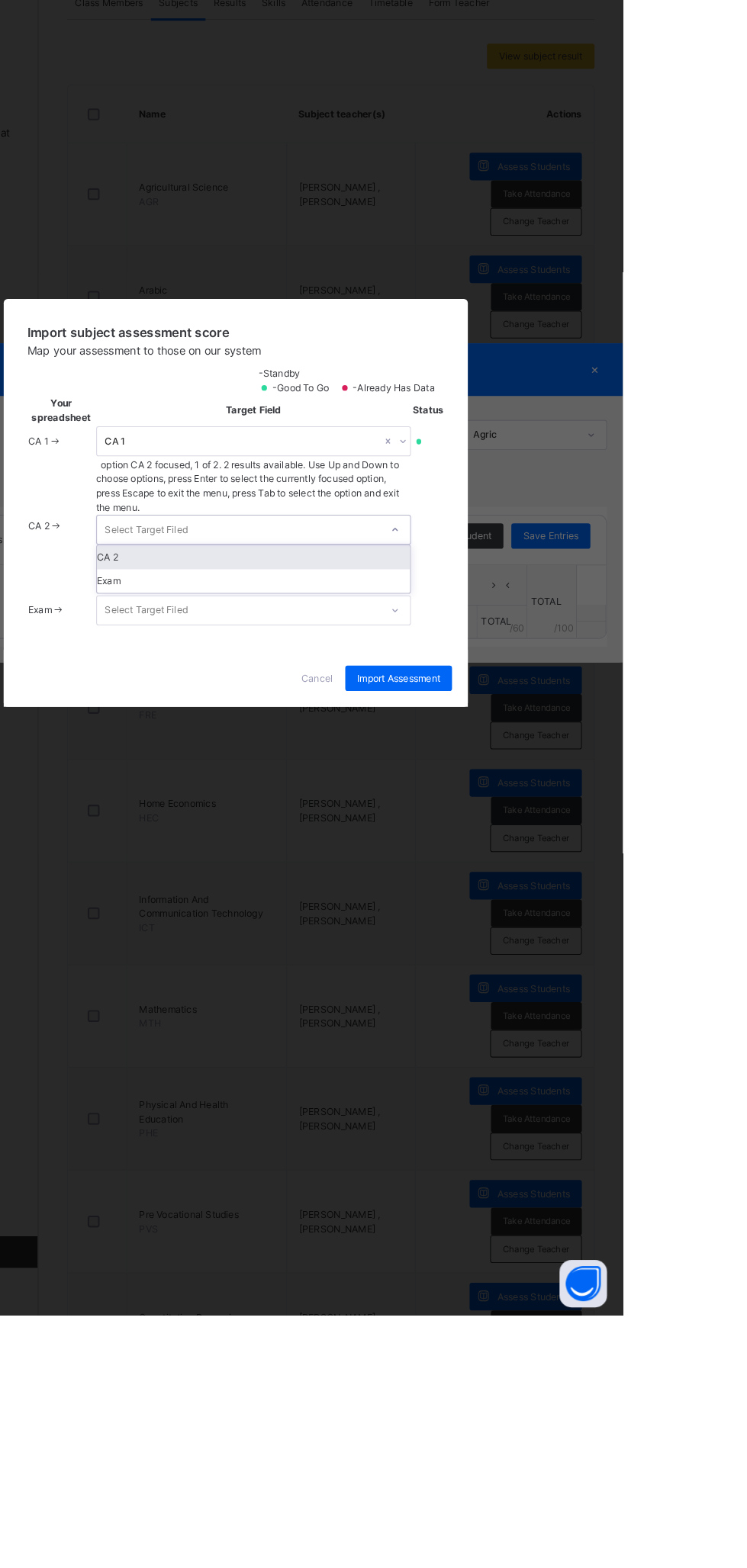
click at [541, 848] on div "CA 2" at bounding box center [391, 836] width 302 height 23
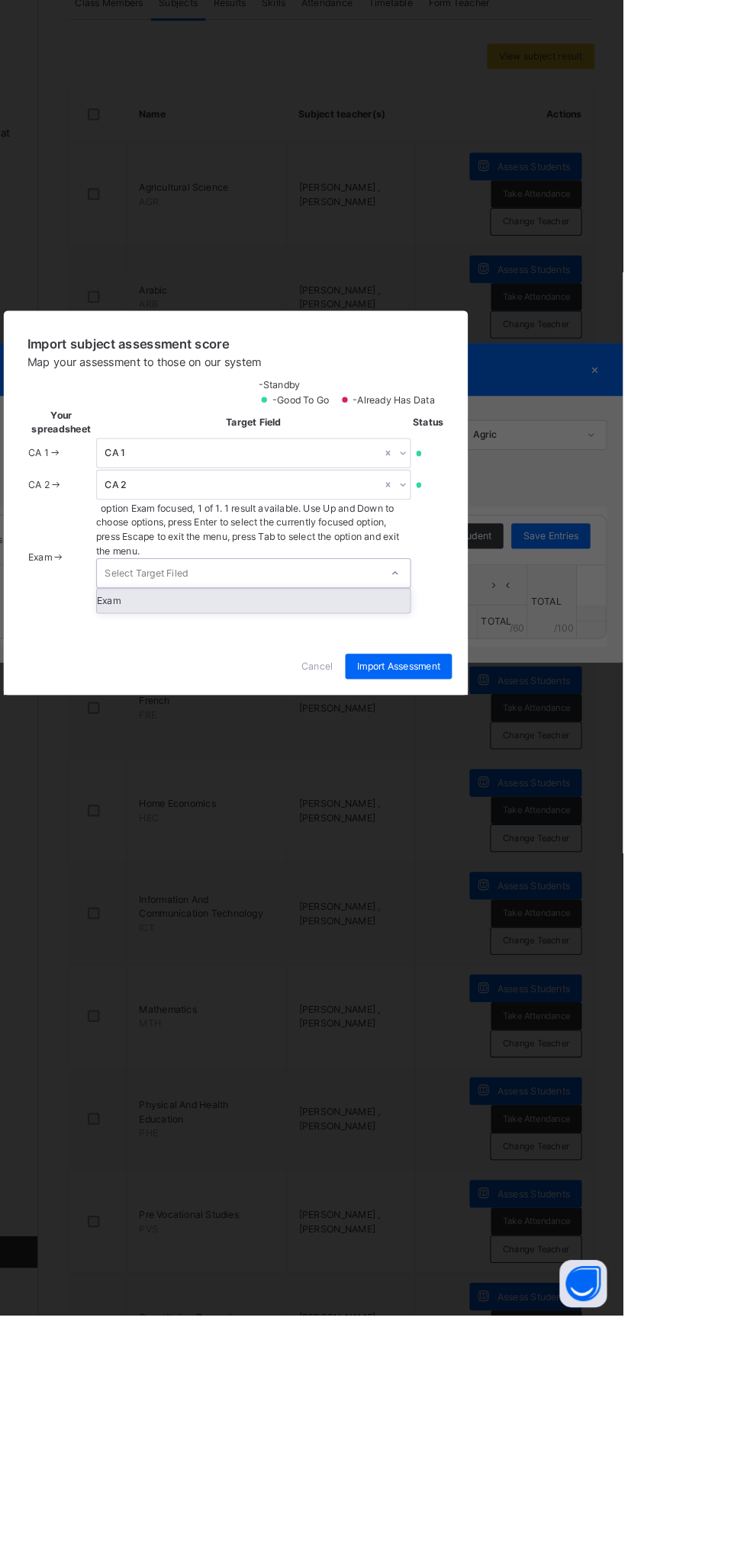
click at [541, 890] on div "Exam" at bounding box center [391, 878] width 302 height 23
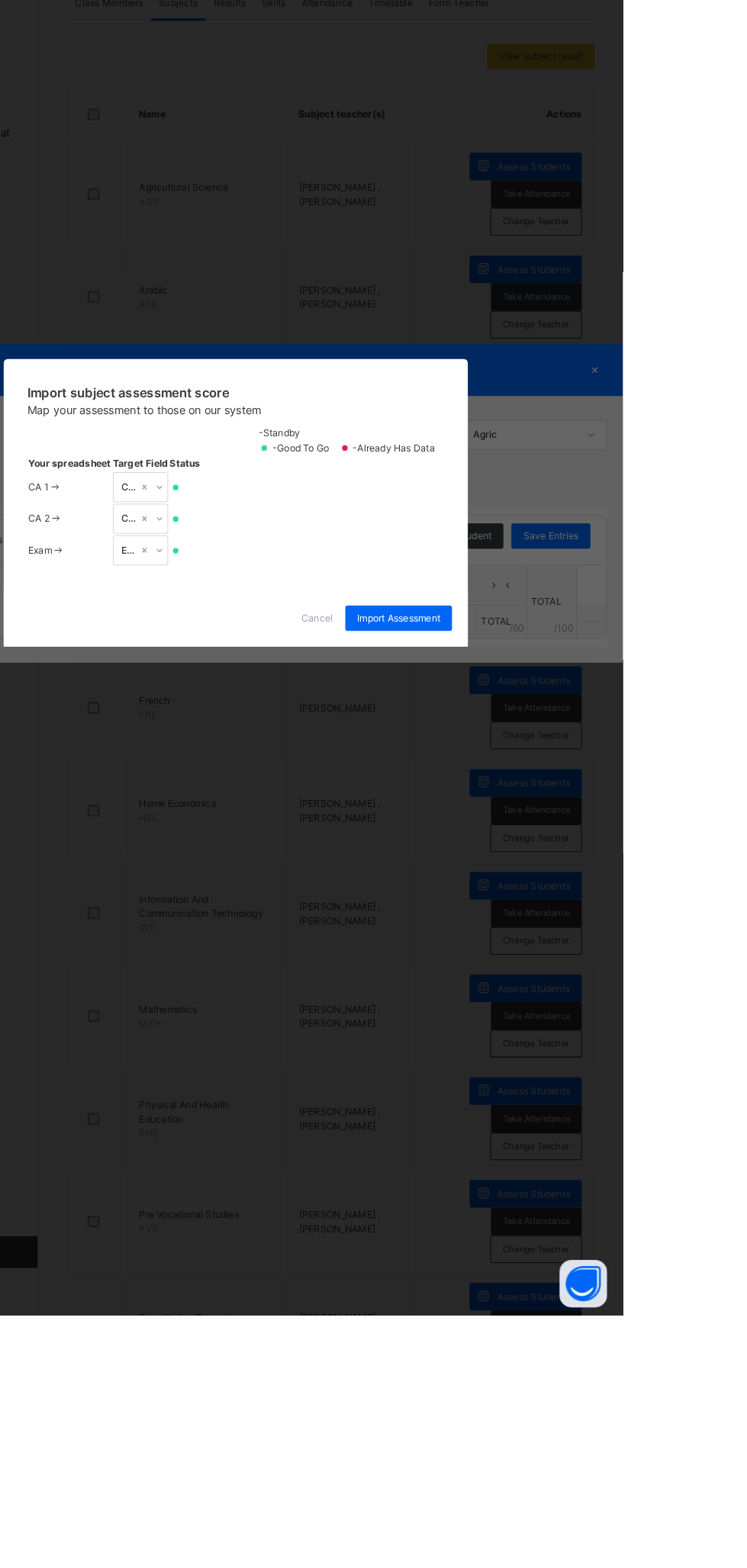
click at [570, 903] on span "Import Assessment" at bounding box center [530, 895] width 80 height 14
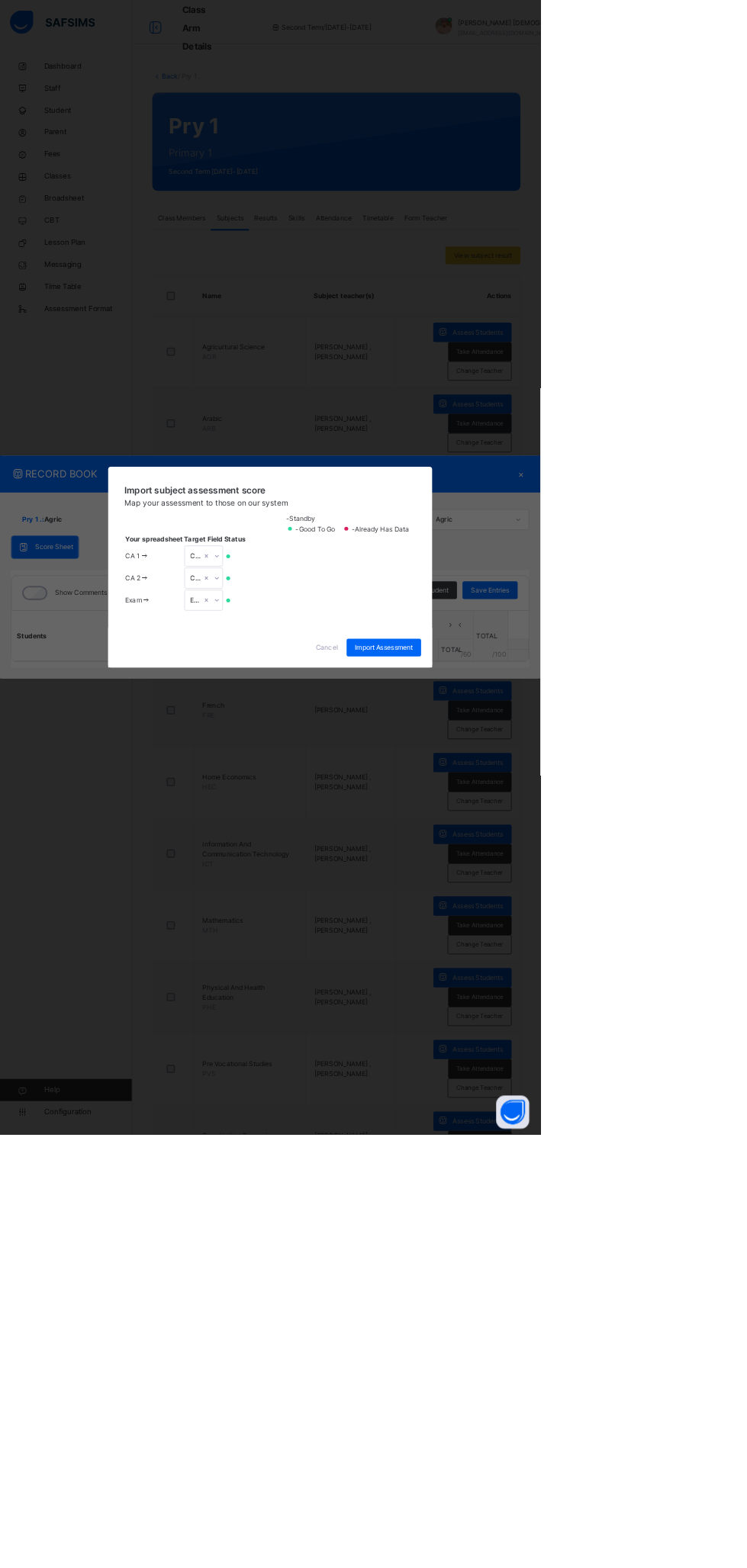
click at [239, 1567] on div "Import subject assessment score Map your assessment to those on our system -Sta…" at bounding box center [374, 784] width 747 height 1568
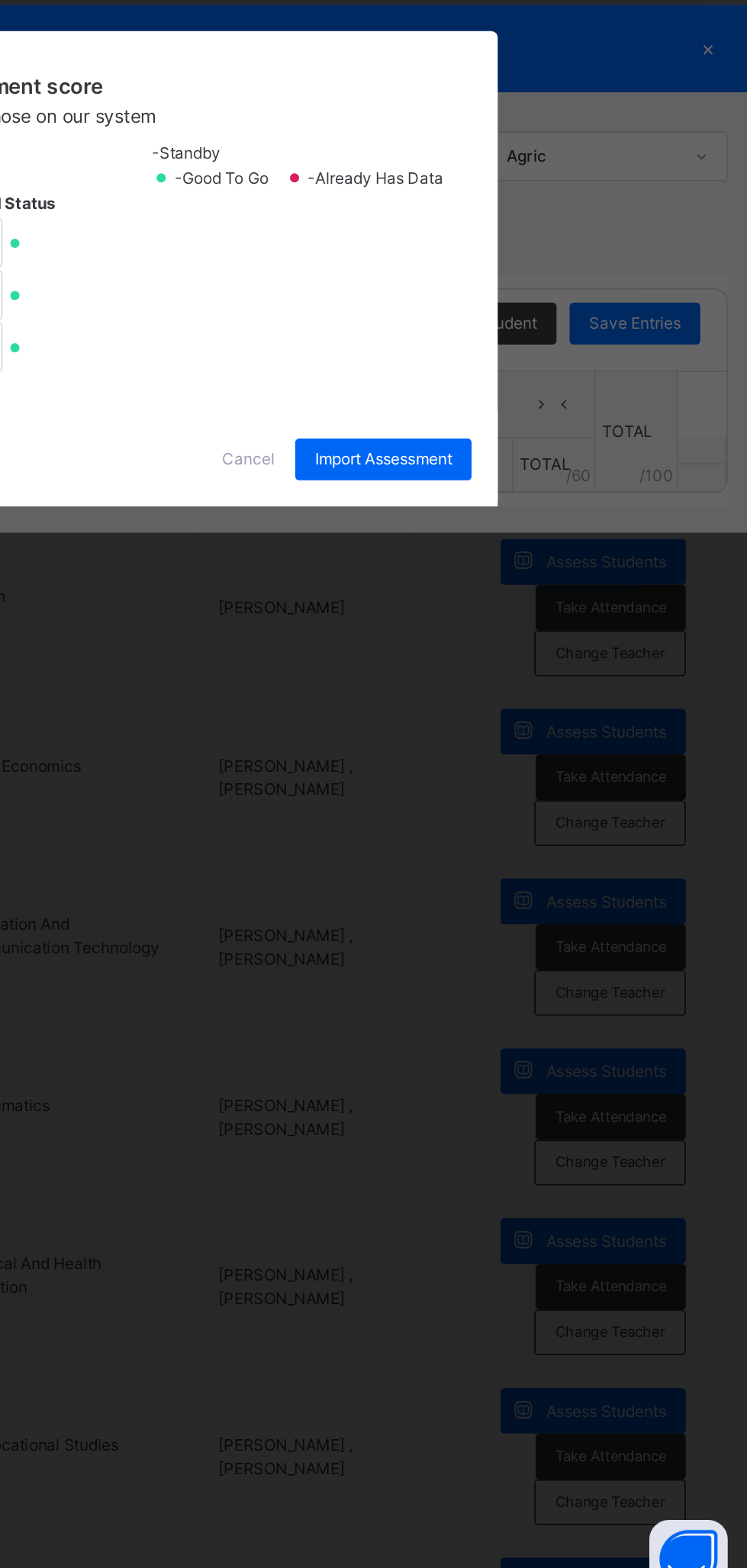
click at [570, 903] on span "Import Assessment" at bounding box center [530, 895] width 80 height 14
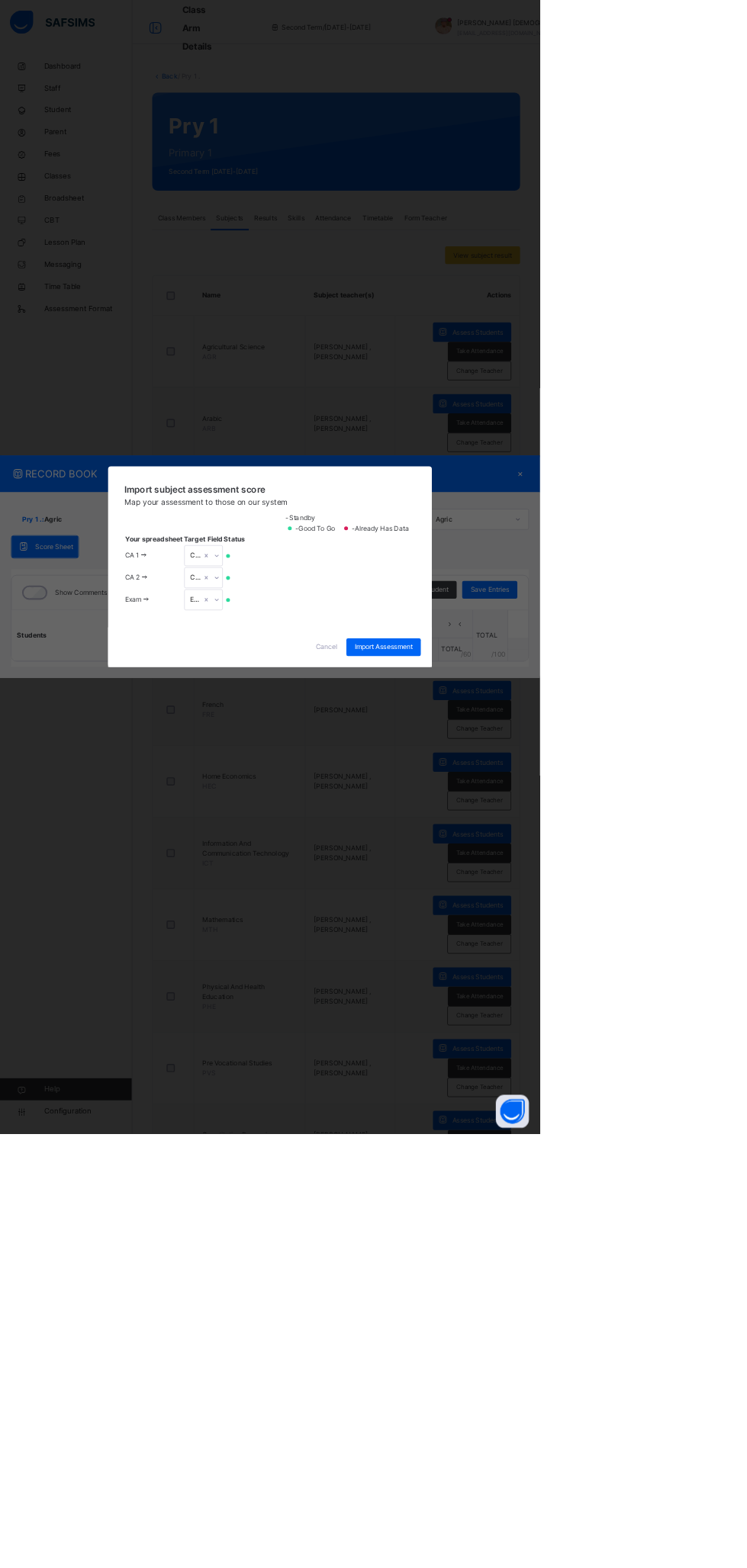
click at [570, 903] on span "Import Assessment" at bounding box center [530, 895] width 80 height 14
click at [467, 903] on span "Cancel" at bounding box center [451, 895] width 31 height 14
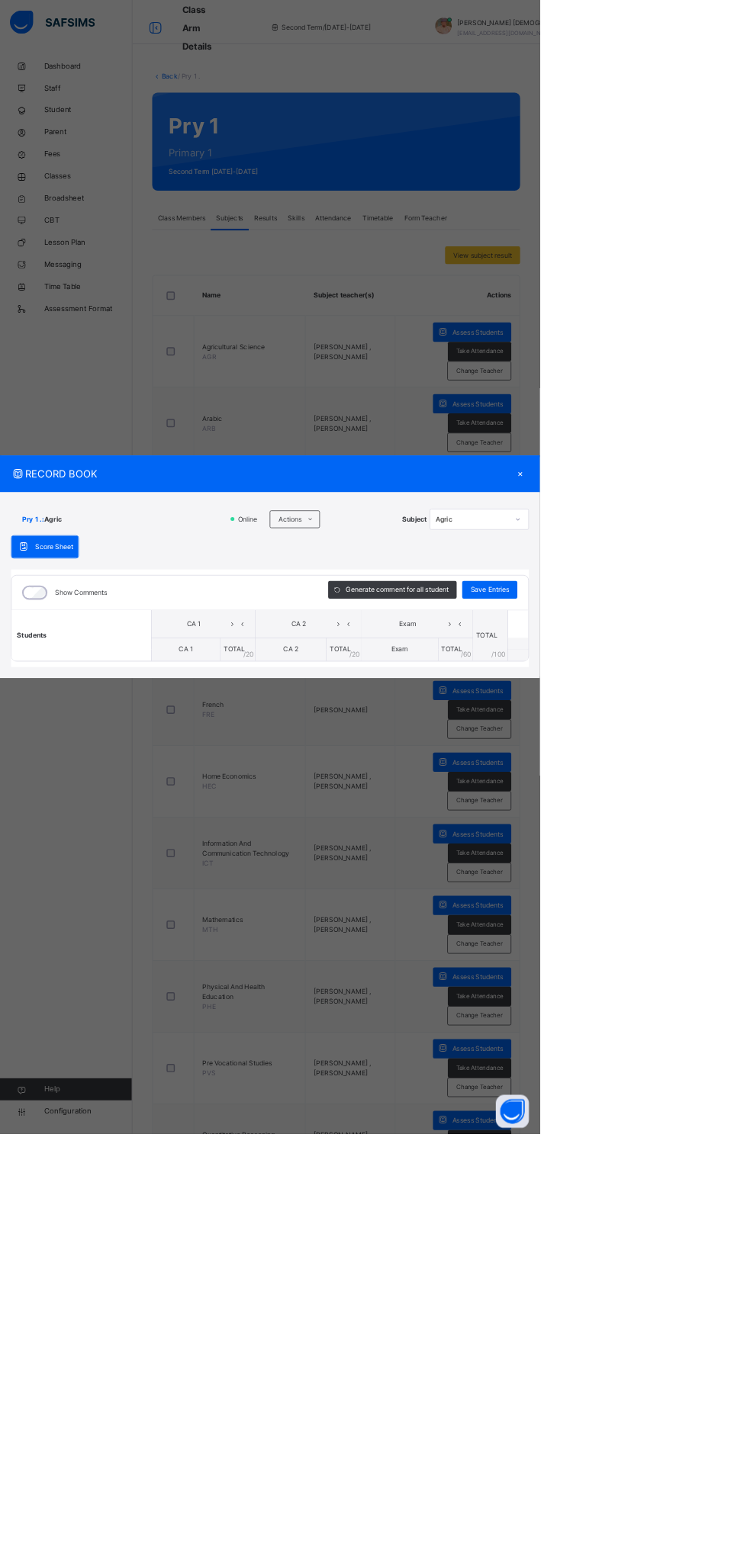
click at [732, 666] on div "×" at bounding box center [719, 655] width 23 height 20
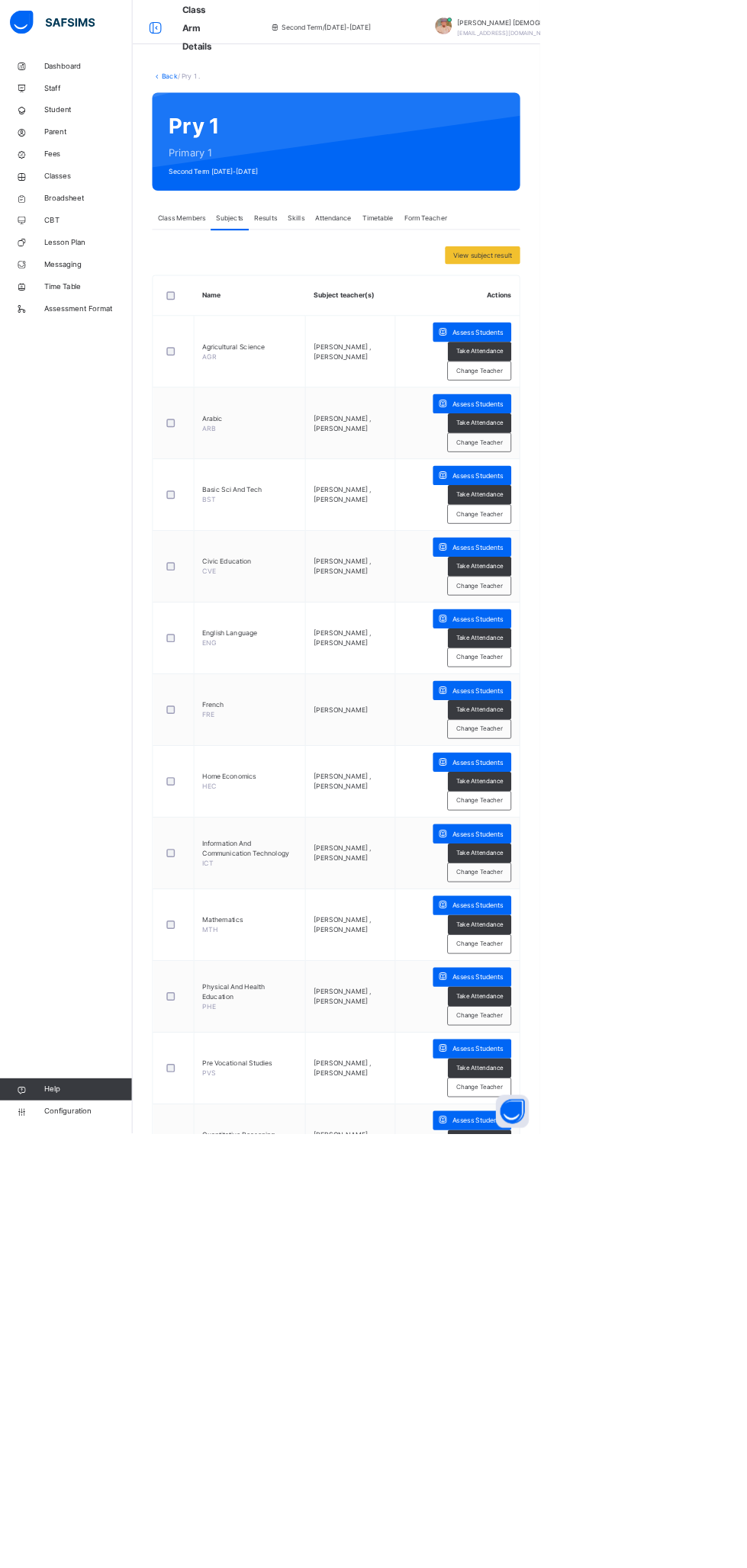
click at [663, 460] on span "Assess Students" at bounding box center [660, 459] width 70 height 14
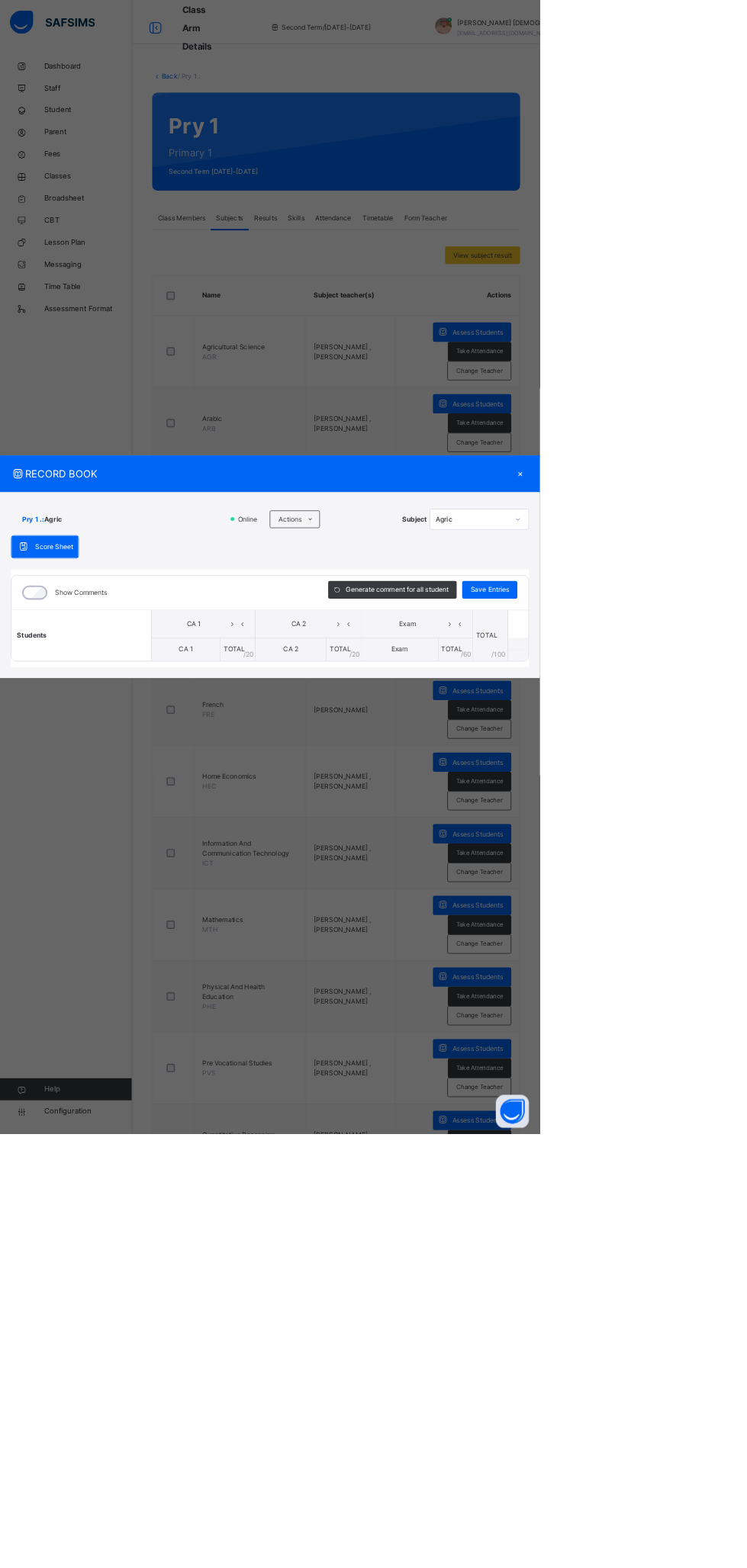
click at [732, 666] on div "×" at bounding box center [719, 655] width 23 height 20
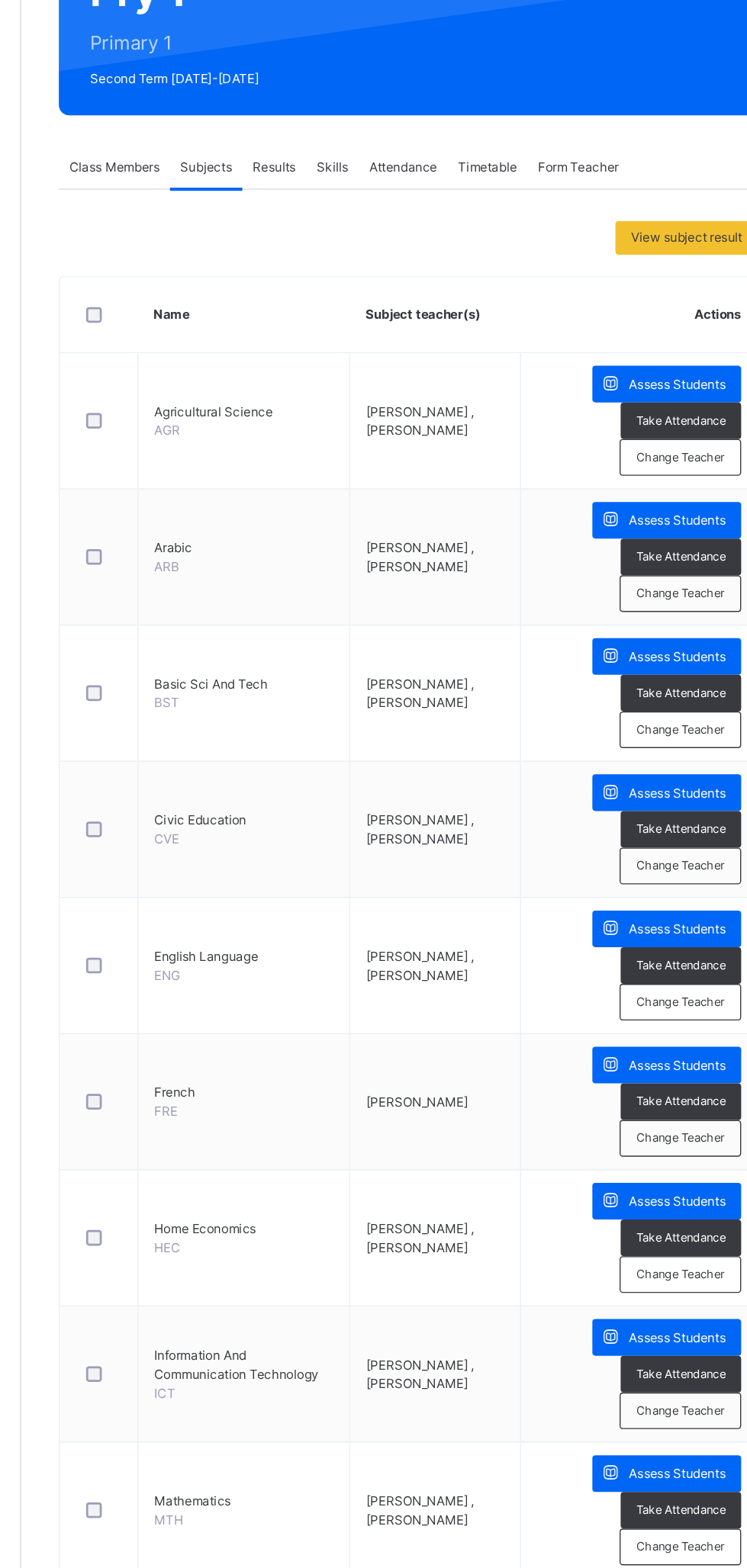
click at [638, 459] on span "Assess Students" at bounding box center [660, 459] width 70 height 14
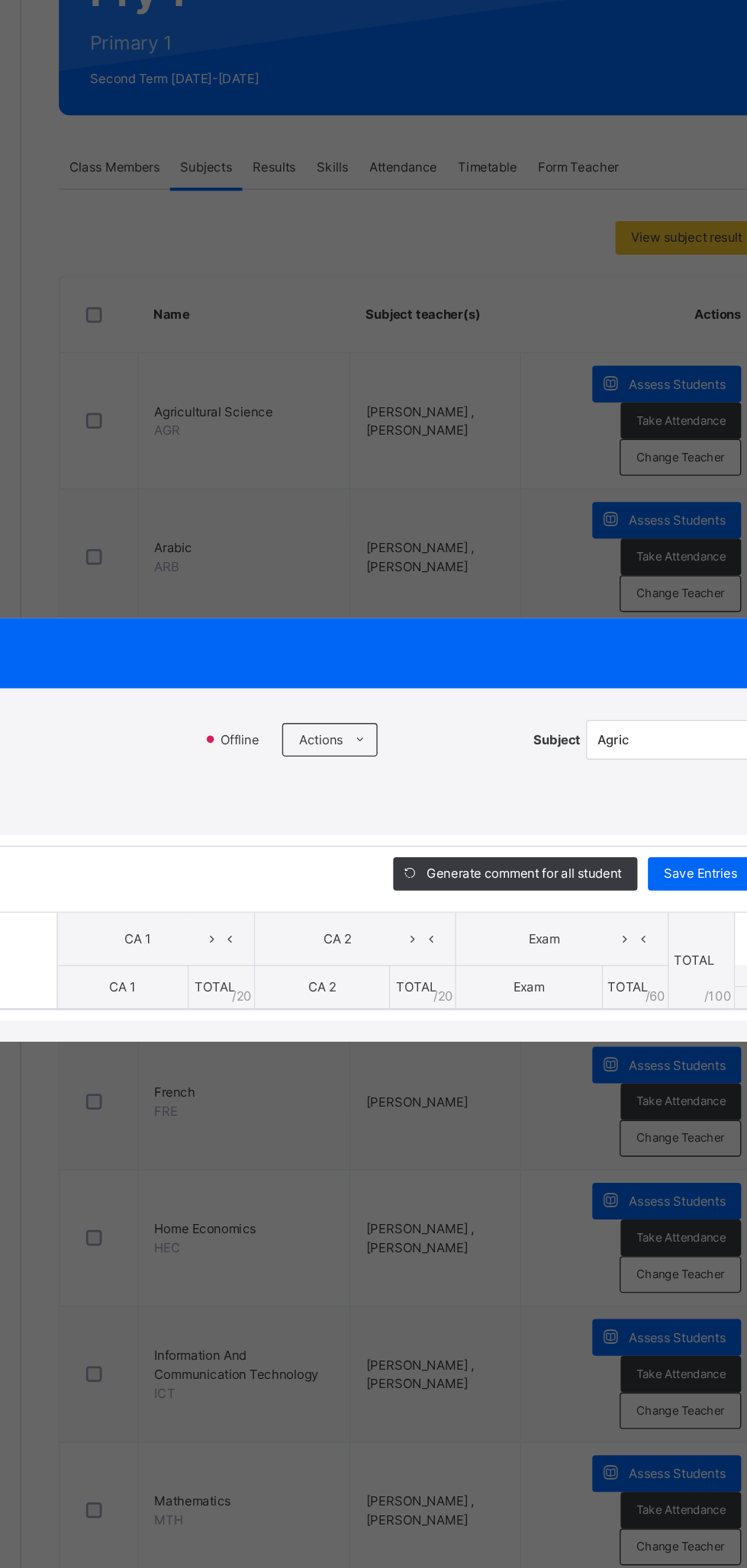
click at [435, 724] on icon at bounding box center [429, 718] width 11 height 12
click at [0, 0] on li "Upload/map score sheet" at bounding box center [0, 0] width 0 height 0
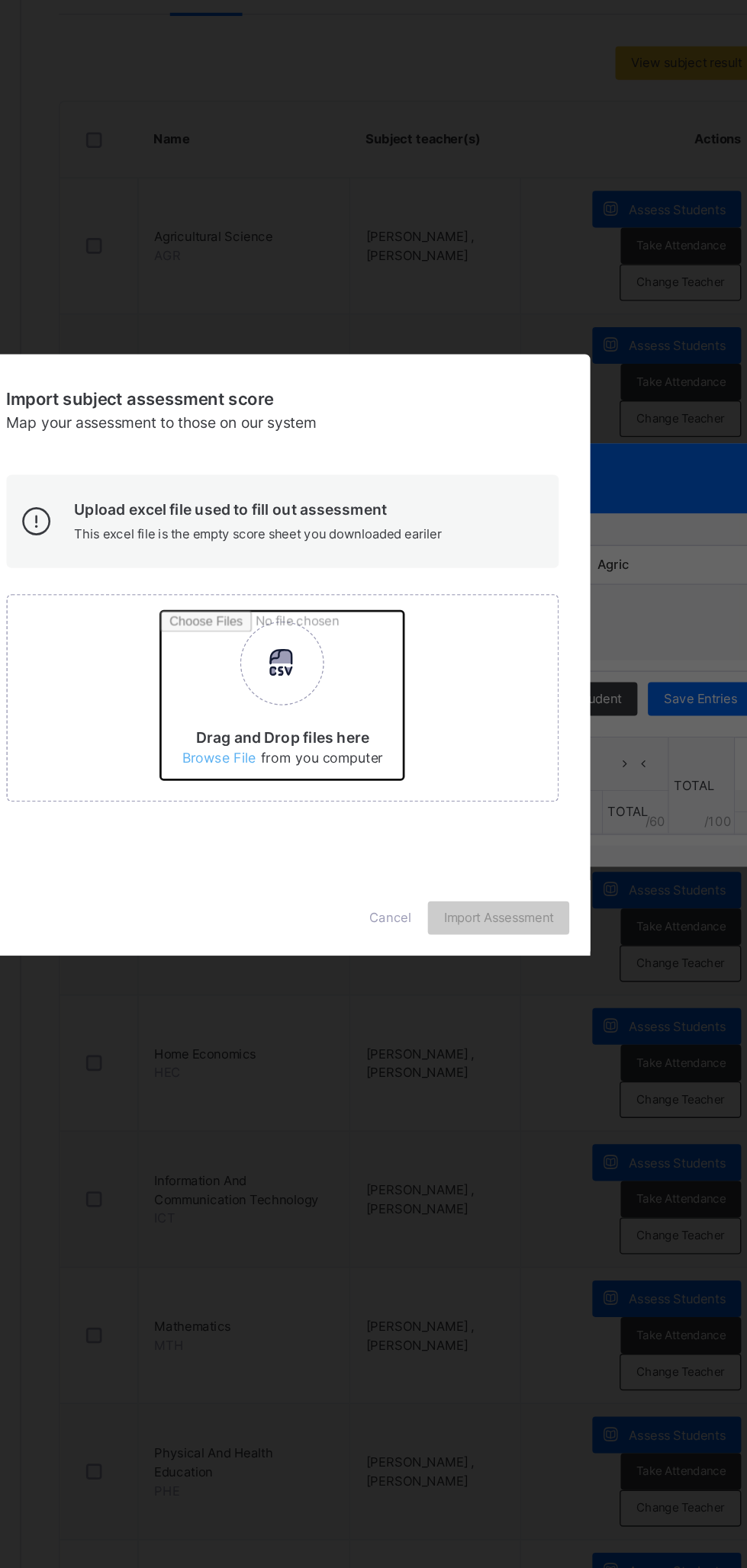
click at [480, 886] on input "Drag and Drop files here Select your Excel file Browse file Maximum size 2.5mb" at bounding box center [484, 818] width 400 height 134
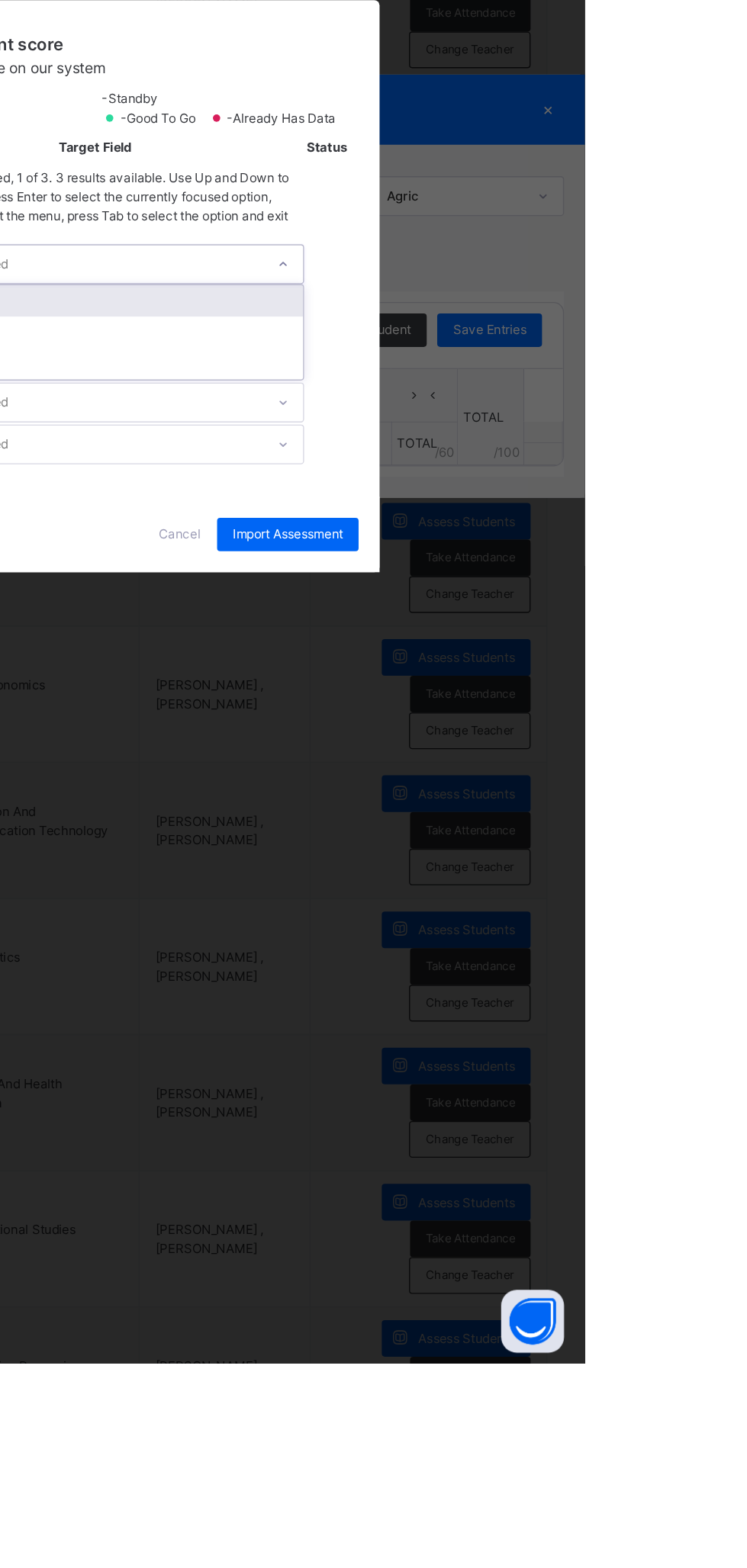
click at [467, 972] on span "Cancel" at bounding box center [451, 964] width 31 height 14
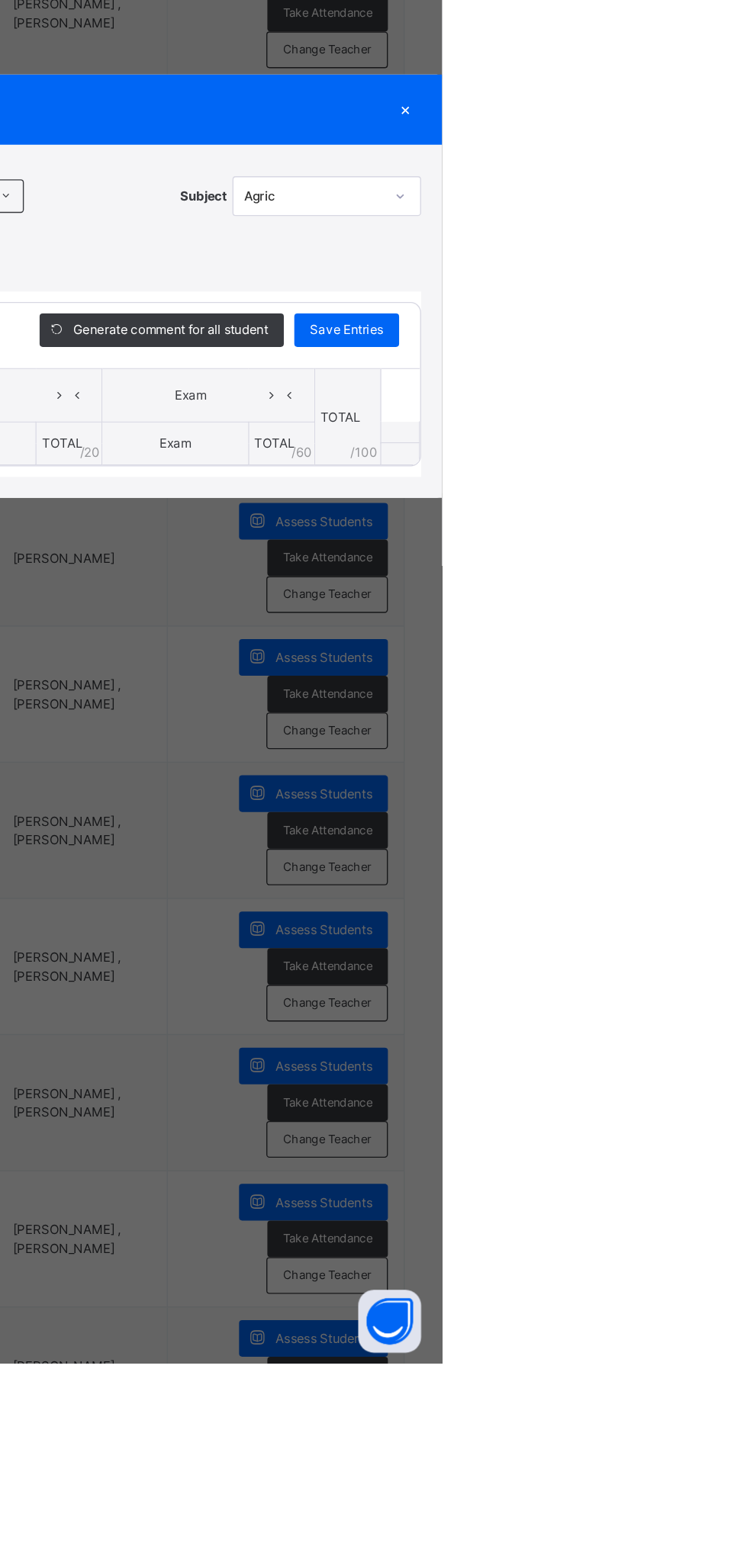
click at [732, 666] on div "×" at bounding box center [719, 655] width 23 height 20
